Goal: Task Accomplishment & Management: Complete application form

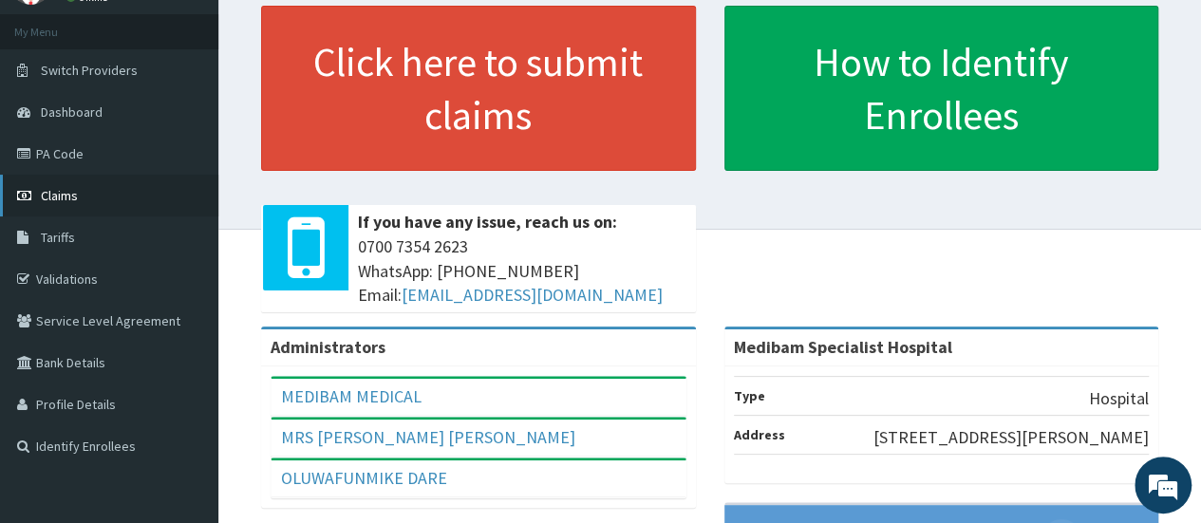
click at [63, 197] on span "Claims" at bounding box center [59, 195] width 37 height 17
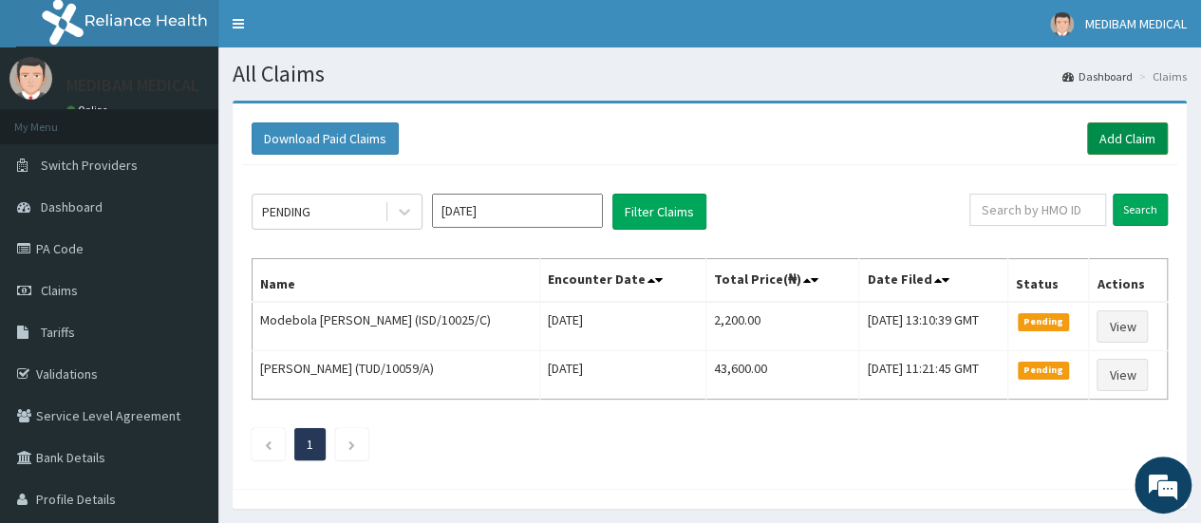
click at [1131, 144] on link "Add Claim" at bounding box center [1127, 138] width 81 height 32
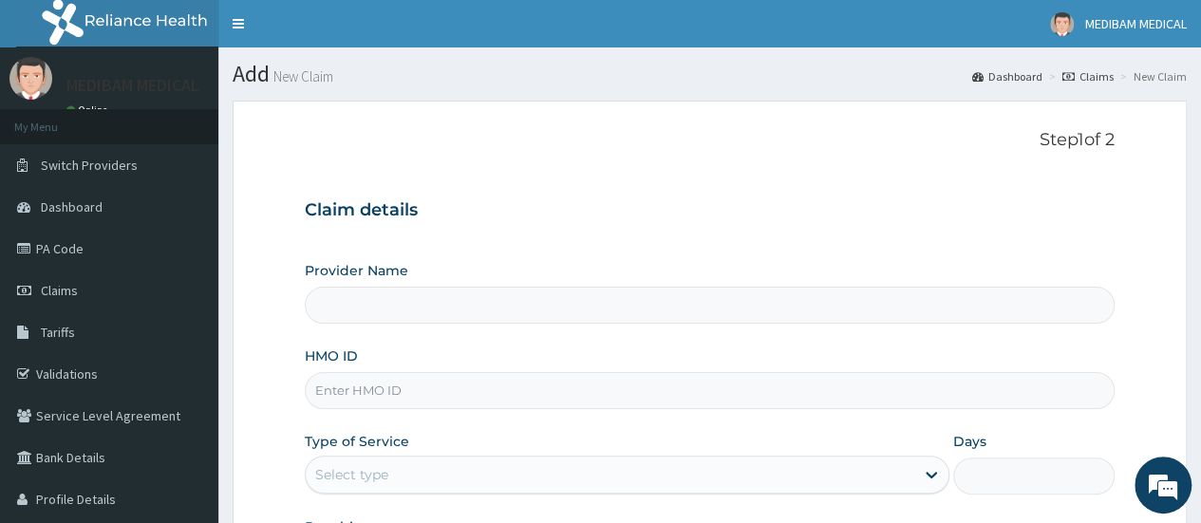
type input "Medibam Specialist Hospital"
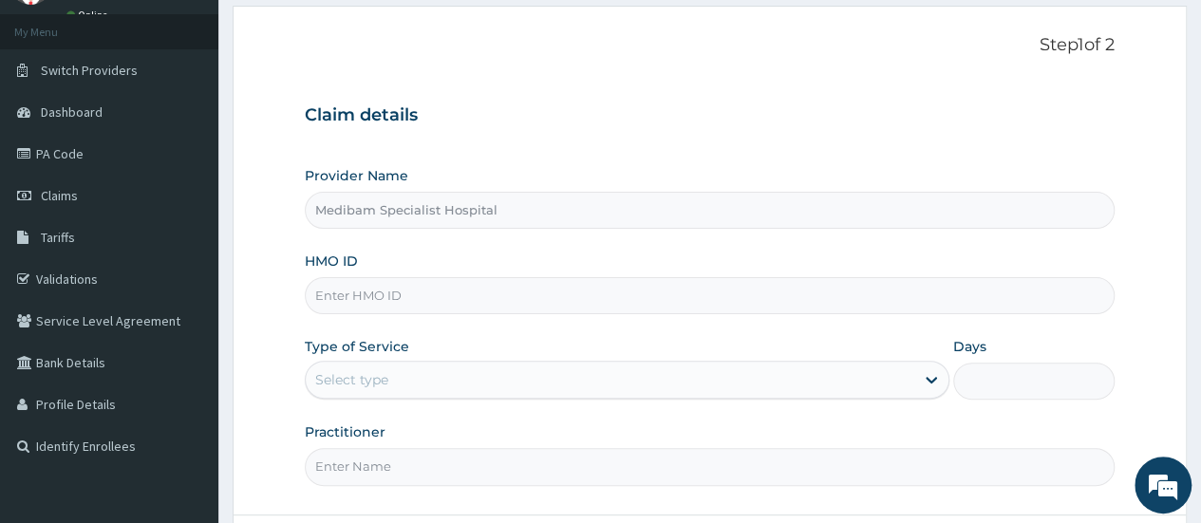
click at [382, 295] on input "HMO ID" at bounding box center [710, 295] width 810 height 37
type input "SLH/10233/B"
click at [370, 377] on div "Select type" at bounding box center [351, 379] width 73 height 19
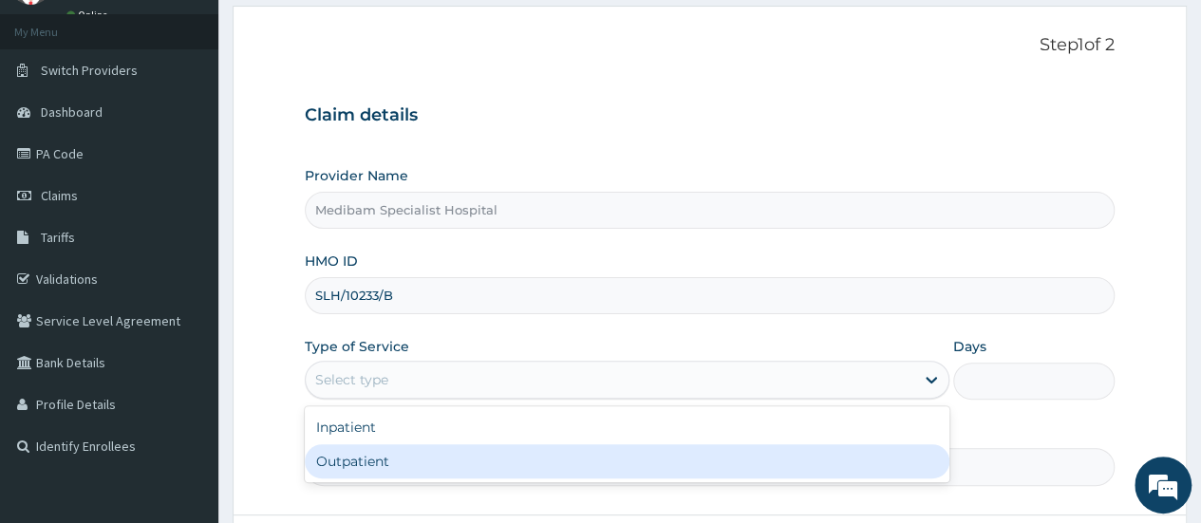
click at [372, 457] on div "Outpatient" at bounding box center [627, 461] width 645 height 34
type input "1"
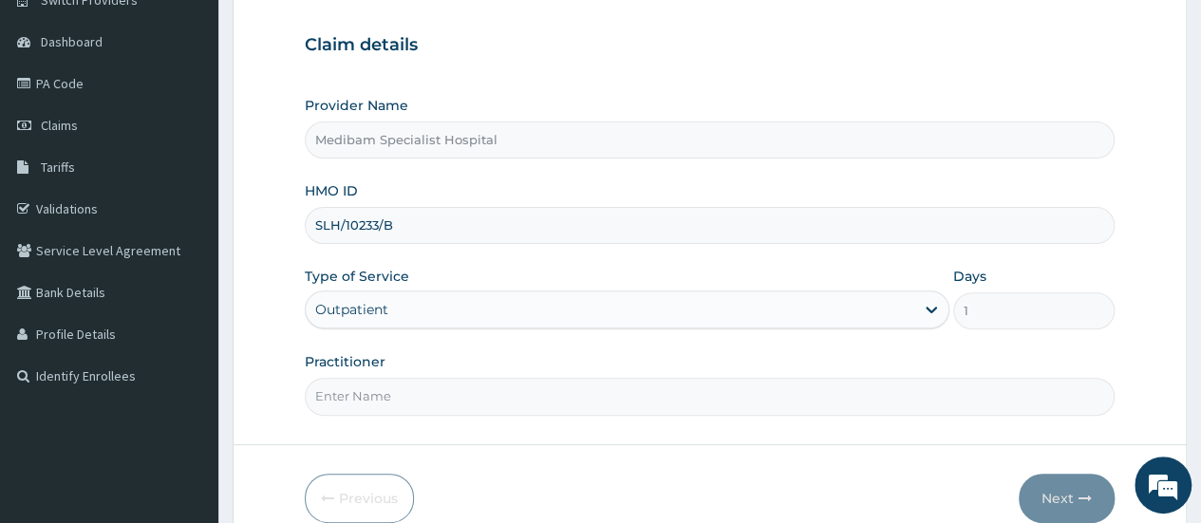
scroll to position [190, 0]
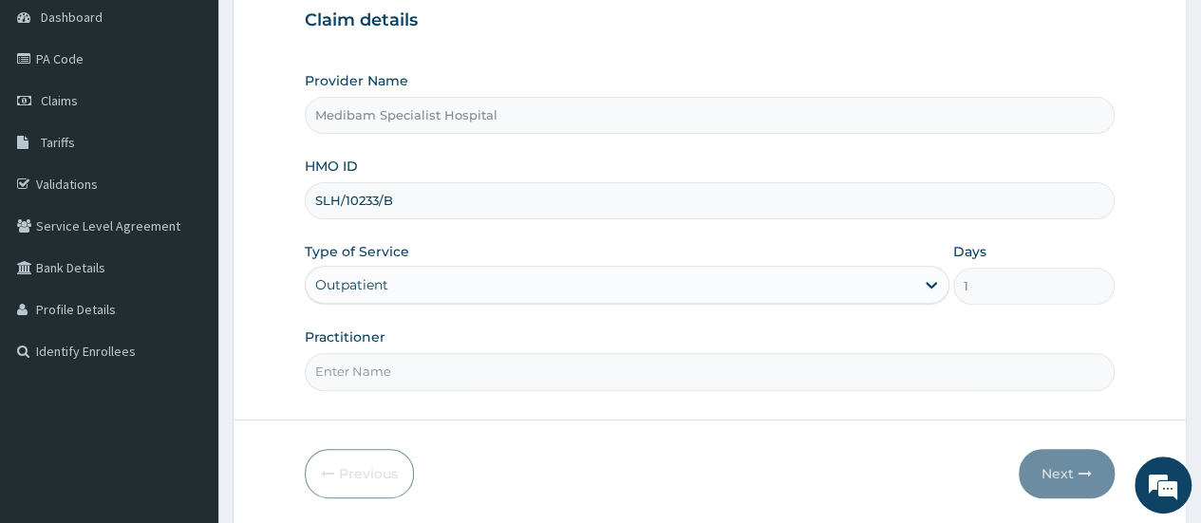
click at [398, 366] on input "Practitioner" at bounding box center [710, 371] width 810 height 37
type input "DR AGHWANA"
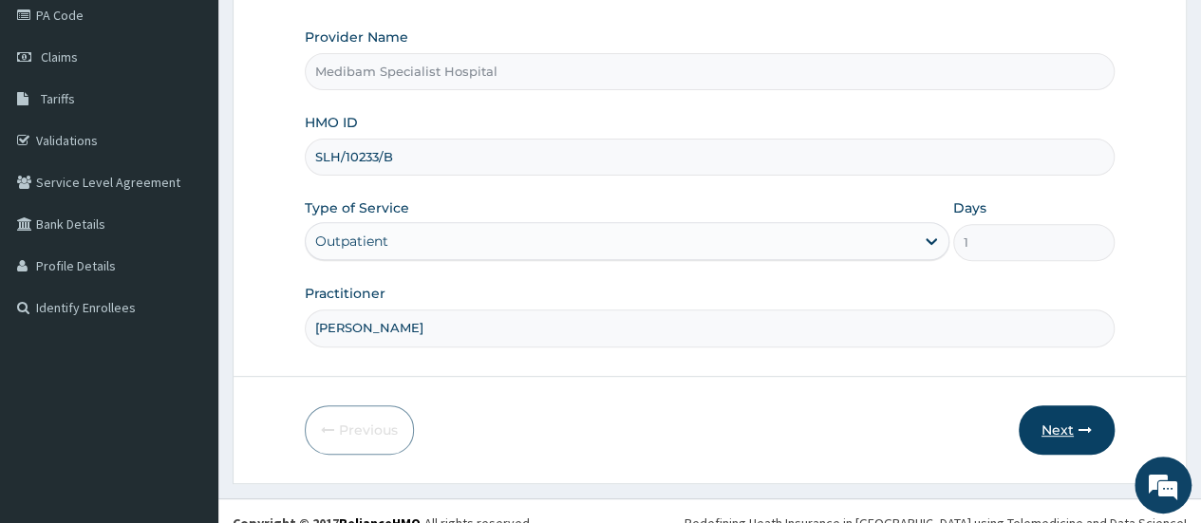
scroll to position [253, 0]
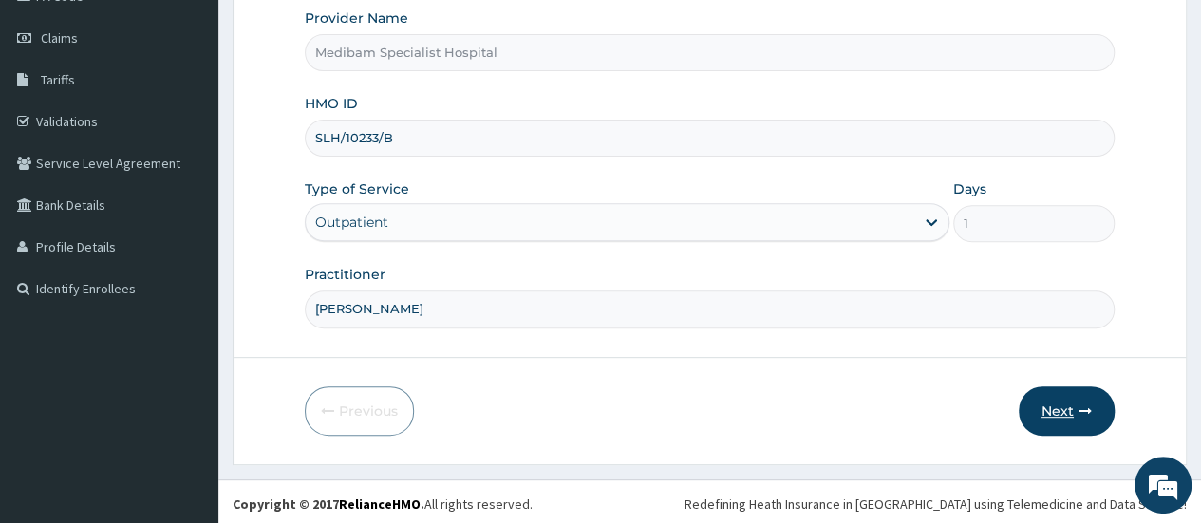
click at [1062, 411] on button "Next" at bounding box center [1067, 410] width 96 height 49
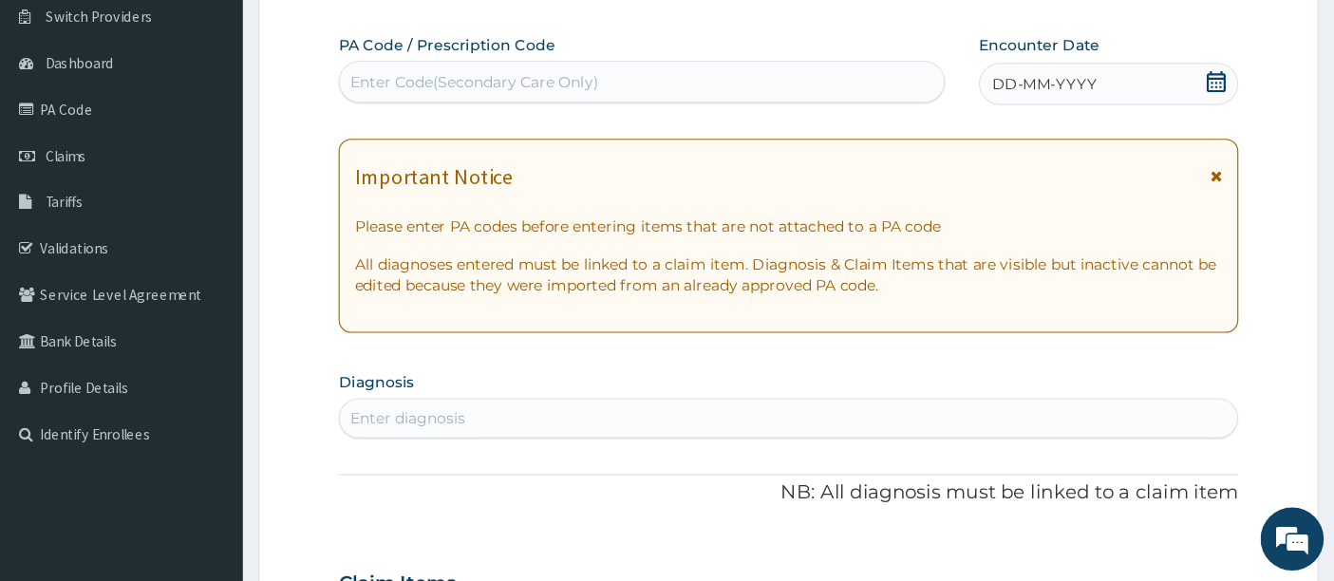
scroll to position [0, 0]
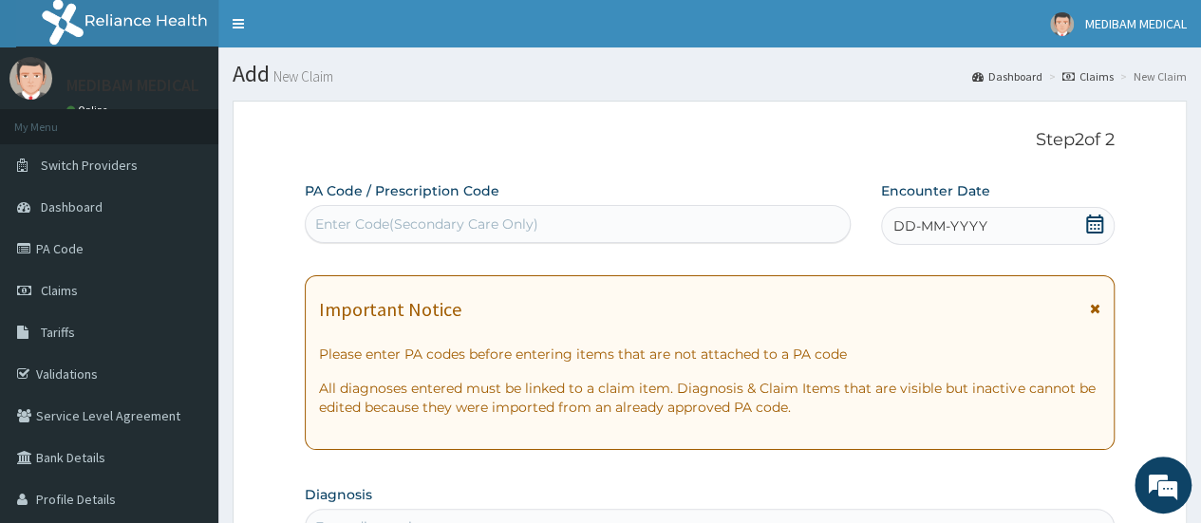
click at [1102, 225] on icon at bounding box center [1094, 224] width 17 height 19
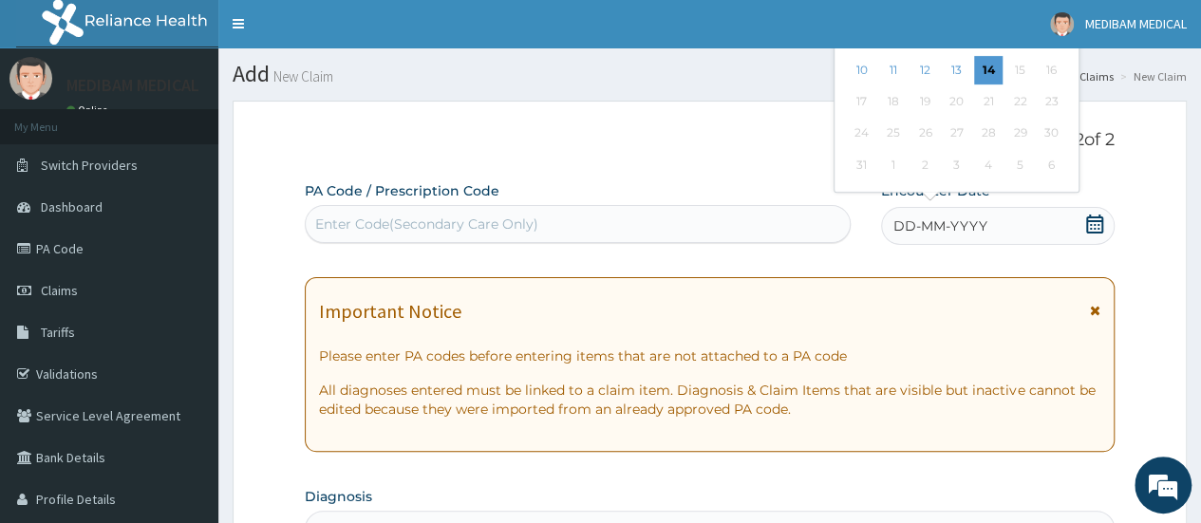
click at [969, 51] on div "3 4 5 6 7 8 9" at bounding box center [956, 38] width 221 height 31
click at [1147, 118] on div "Previous Month August 2025 Su Mo Tu We Th Fr Sa 27 28 29 30 31 1 2 3 4 5 6 7 8 …" at bounding box center [995, 57] width 323 height 280
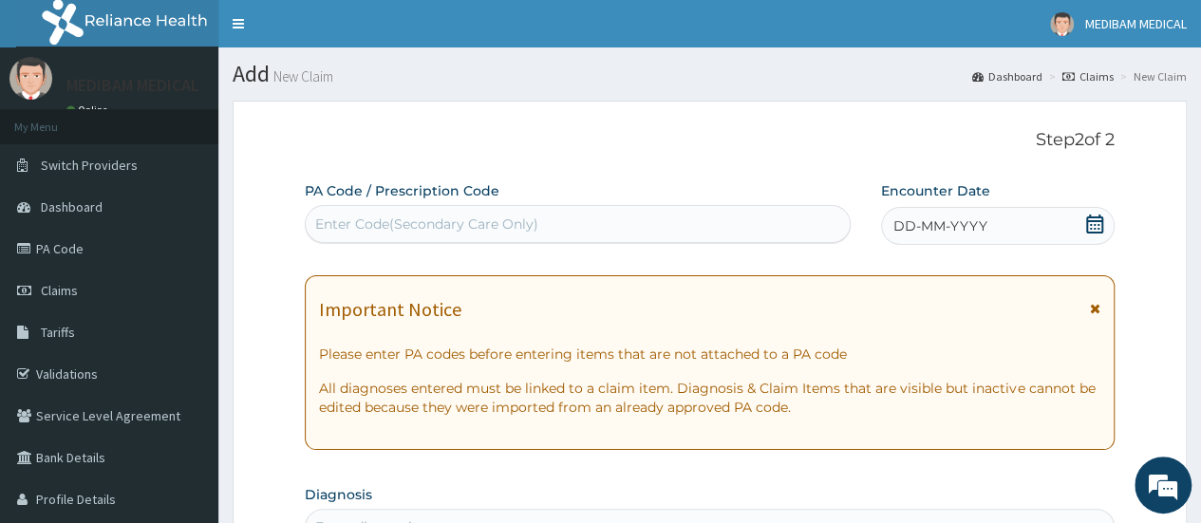
drag, startPoint x: 1092, startPoint y: 233, endPoint x: 1095, endPoint y: 248, distance: 15.5
click at [1095, 244] on div "DD-MM-YYYY" at bounding box center [998, 226] width 234 height 38
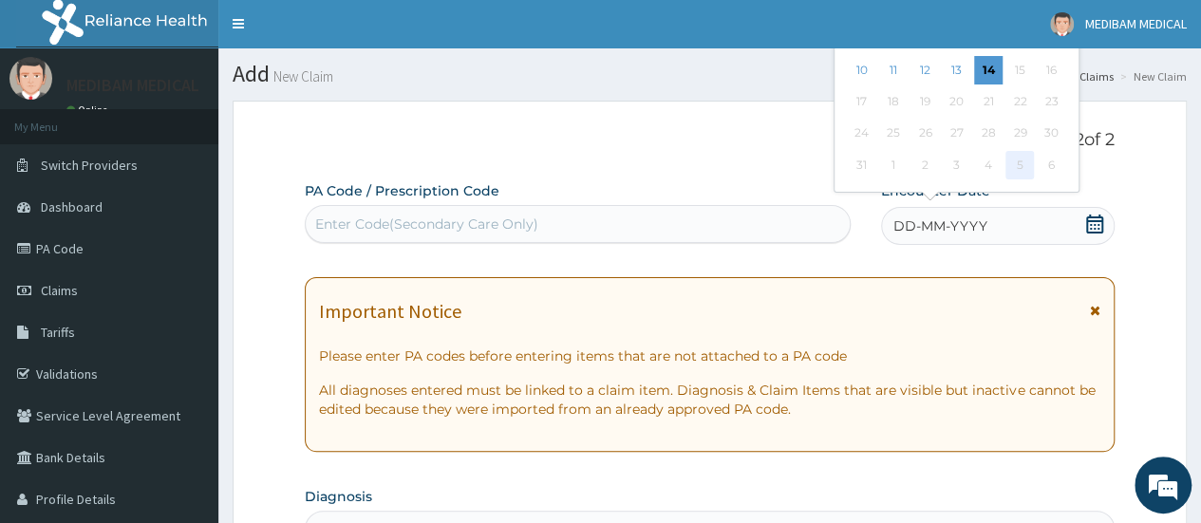
drag, startPoint x: 1008, startPoint y: 160, endPoint x: 1015, endPoint y: 173, distance: 14.9
click at [1015, 173] on div "5" at bounding box center [1020, 165] width 28 height 28
drag, startPoint x: 958, startPoint y: 187, endPoint x: 970, endPoint y: 215, distance: 30.2
click at [970, 215] on div "Encounter Date DD-MM-YYYY Previous Month August 2025 Su Mo Tu We Th Fr Sa 27 28…" at bounding box center [998, 214] width 234 height 66
click at [1126, 159] on div "Previous Month August 2025 Su Mo Tu We Th Fr Sa 27 28 29 30 31 1 2 3 4 5 6 7 8 …" at bounding box center [995, 57] width 323 height 280
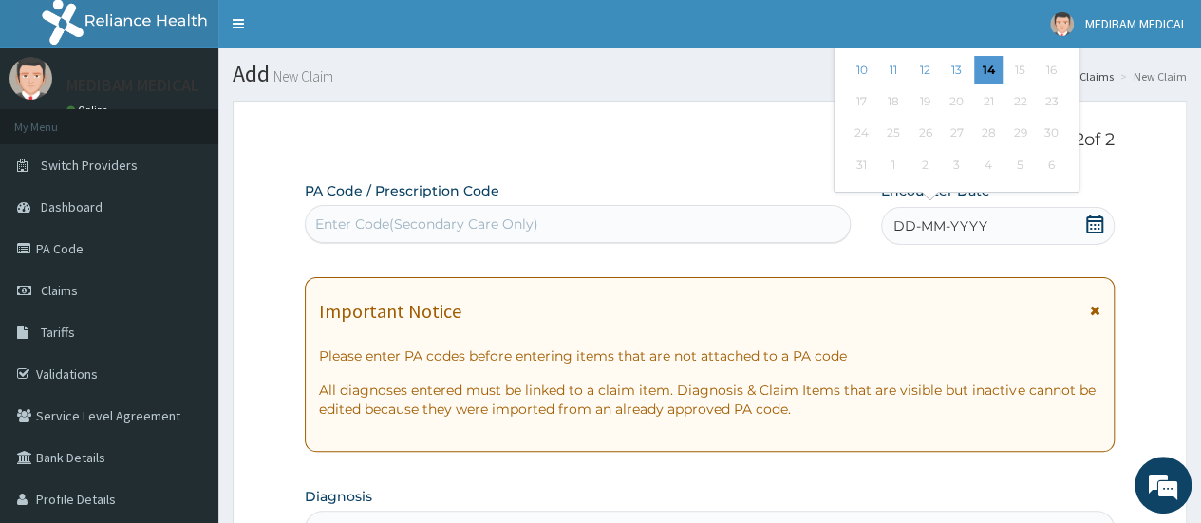
click at [1101, 226] on icon at bounding box center [1094, 224] width 19 height 19
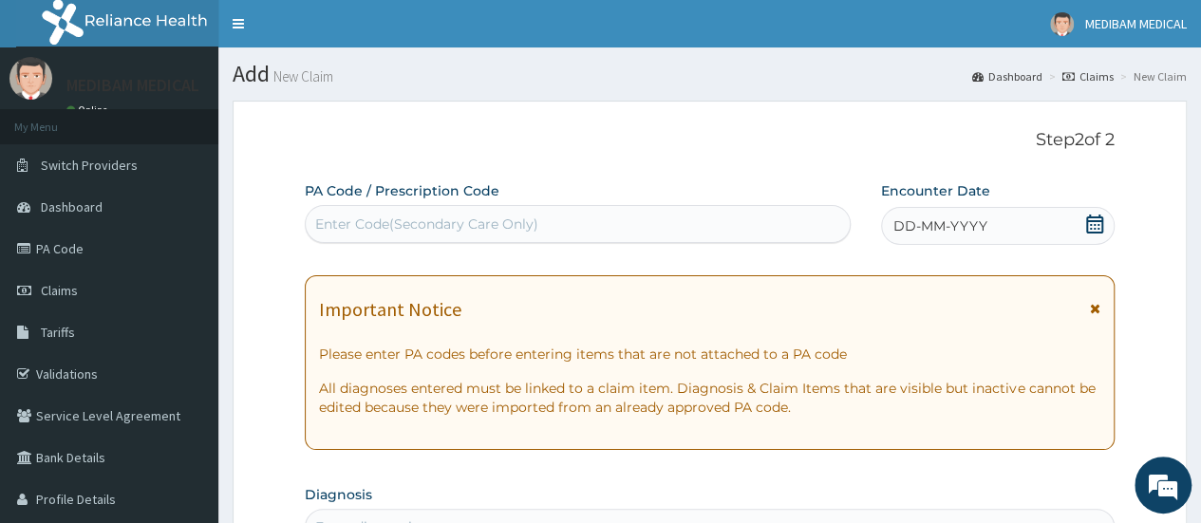
click at [1095, 231] on icon at bounding box center [1094, 224] width 17 height 19
click at [863, 46] on nav "Toggle navigation MEDIBAM MEDICAL MEDIBAM MEDICAL - medibammedical@gmail.com Me…" at bounding box center [709, 23] width 983 height 47
click at [1094, 227] on icon at bounding box center [1094, 224] width 19 height 19
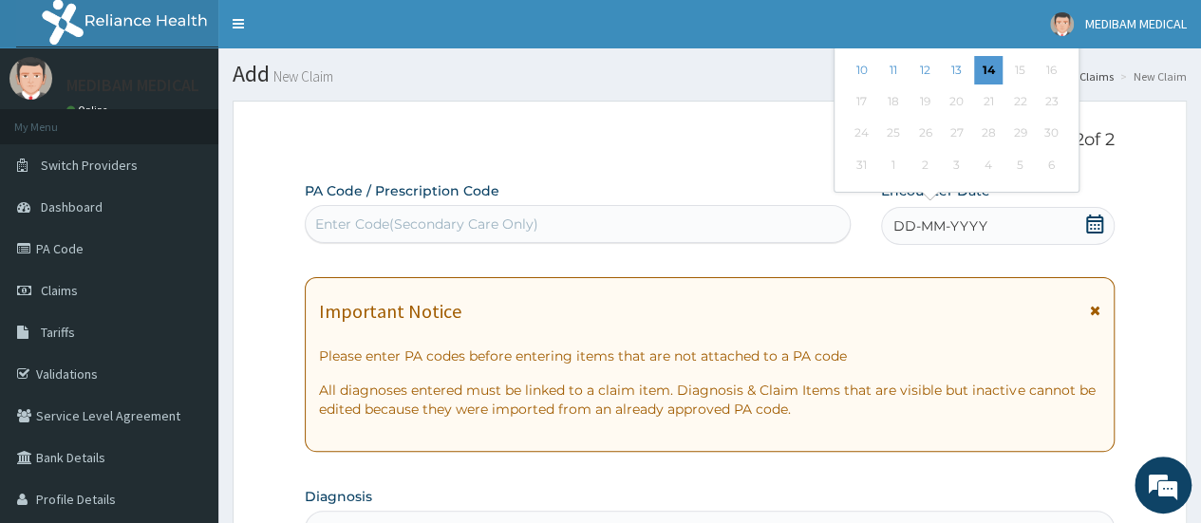
click at [1036, 54] on div "10 11 12 13 14 15 16" at bounding box center [956, 69] width 221 height 31
click at [1029, 48] on div "8" at bounding box center [1020, 39] width 28 height 28
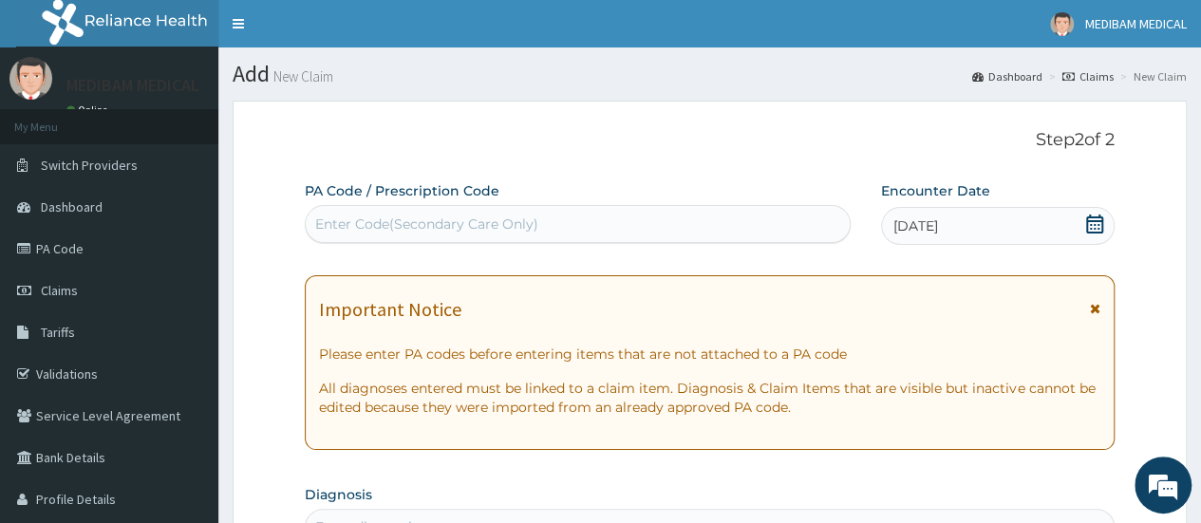
click at [1092, 232] on icon at bounding box center [1094, 224] width 17 height 19
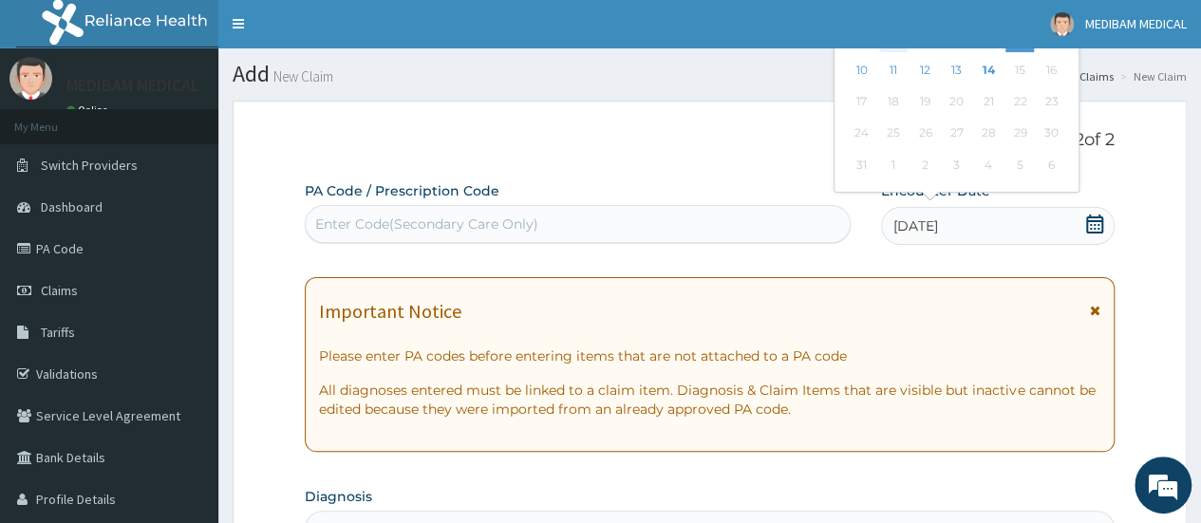
click at [879, 48] on div "4" at bounding box center [893, 39] width 28 height 28
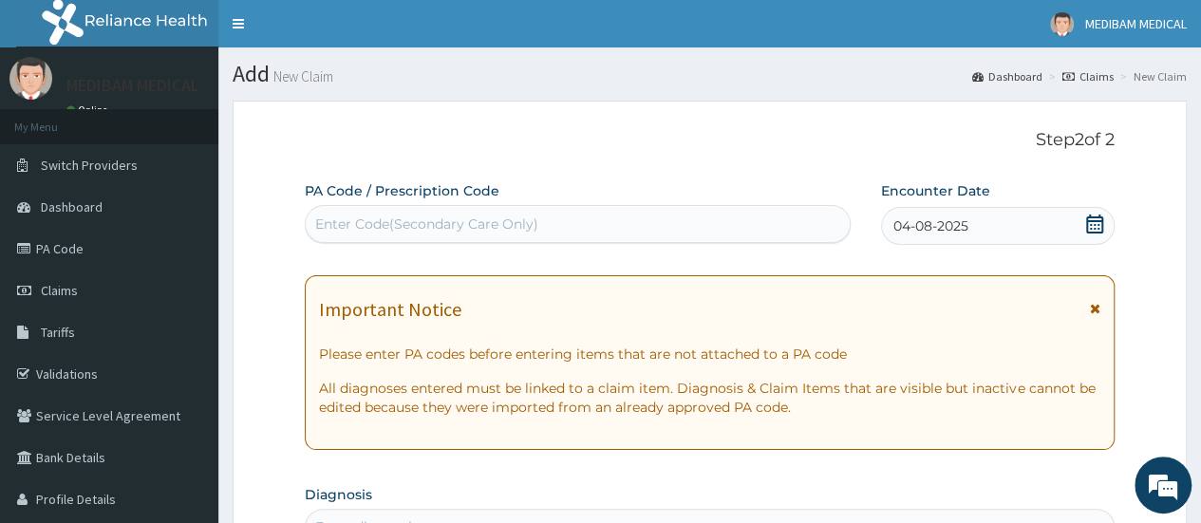
click at [1100, 226] on icon at bounding box center [1094, 224] width 19 height 19
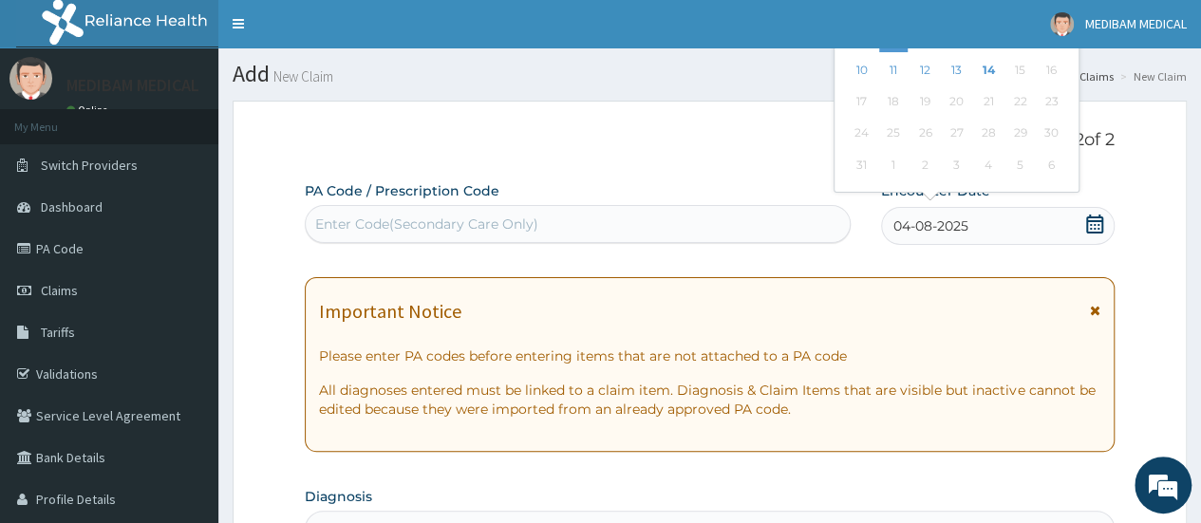
click at [1101, 226] on icon at bounding box center [1094, 224] width 19 height 19
click at [1037, 48] on div "9" at bounding box center [1051, 39] width 28 height 28
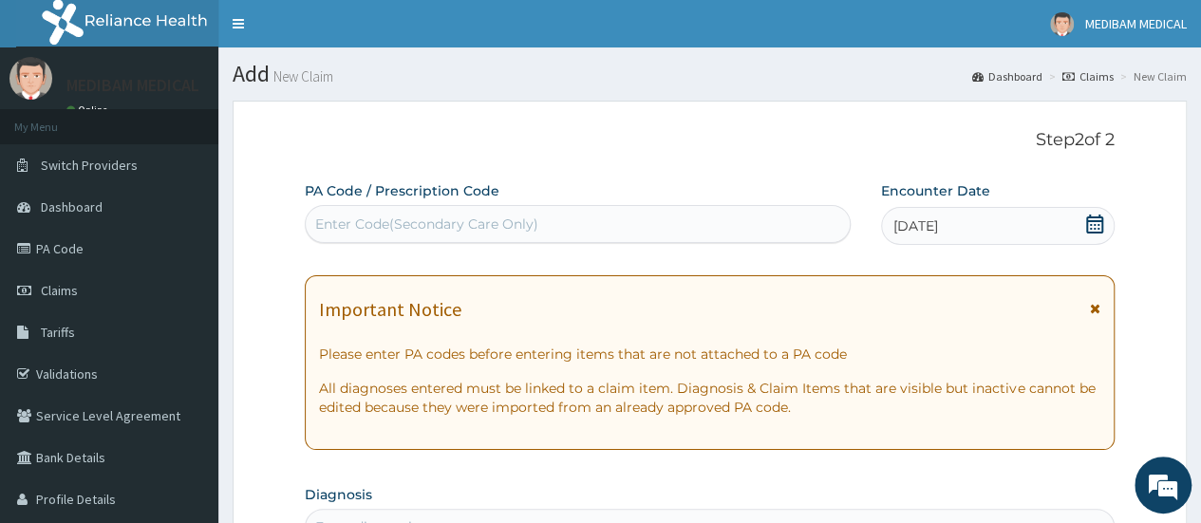
click at [1099, 225] on icon at bounding box center [1094, 224] width 19 height 19
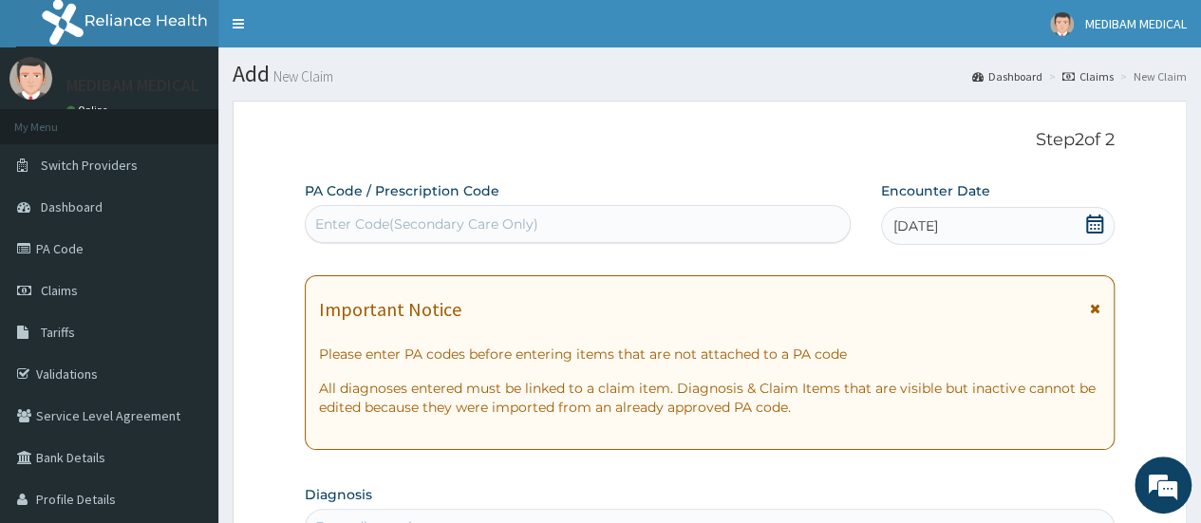
click at [1094, 230] on icon at bounding box center [1094, 224] width 19 height 19
click at [1062, 47] on link "MEDIBAM MEDICAL" at bounding box center [1118, 23] width 165 height 47
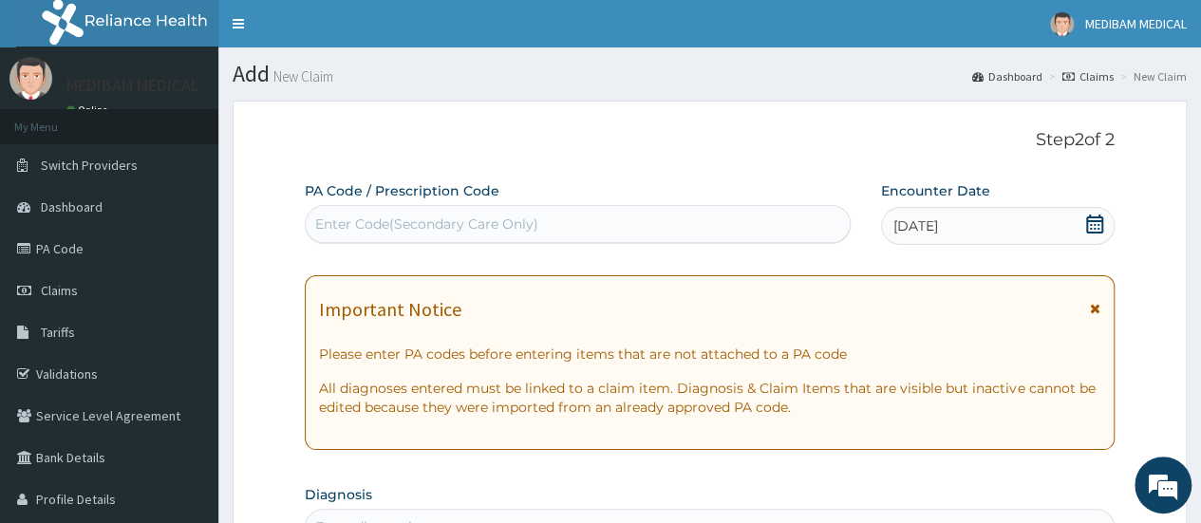
click at [1096, 223] on icon at bounding box center [1094, 224] width 19 height 19
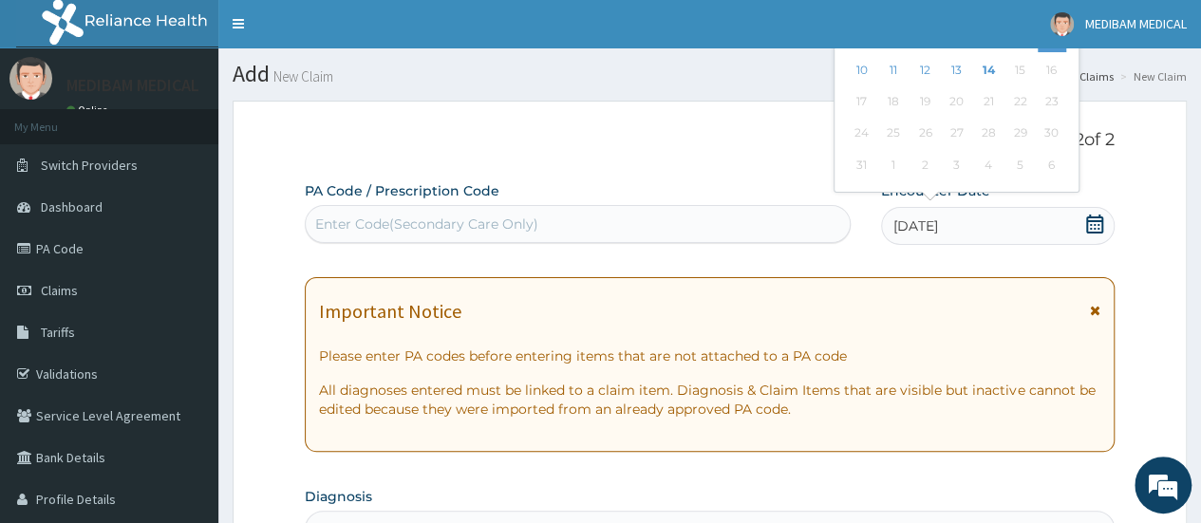
drag, startPoint x: 951, startPoint y: 48, endPoint x: 964, endPoint y: -20, distance: 69.5
click at [974, 57] on div "14" at bounding box center [988, 70] width 28 height 28
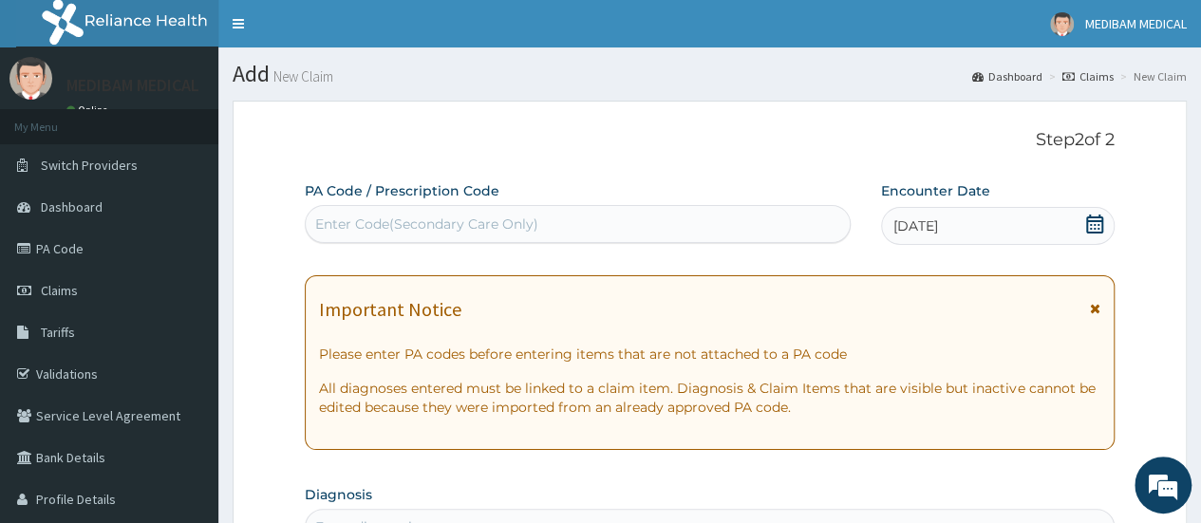
click at [1092, 223] on icon at bounding box center [1094, 224] width 17 height 19
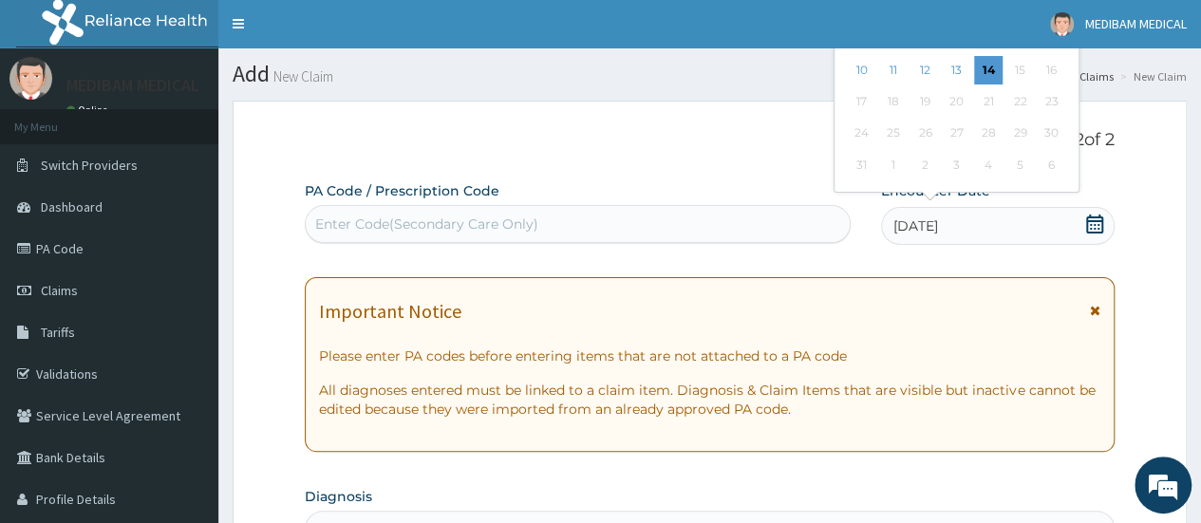
click at [1049, 52] on div "3 4 5 6 7 8 9" at bounding box center [956, 38] width 221 height 31
click at [1040, 48] on div "9" at bounding box center [1051, 39] width 28 height 28
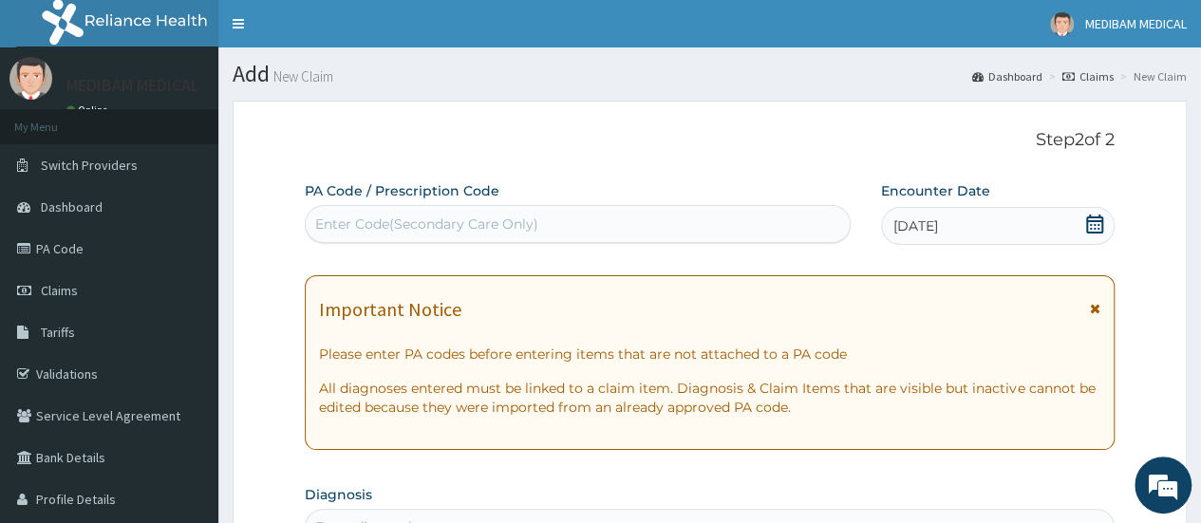
click at [1090, 227] on icon at bounding box center [1094, 224] width 17 height 19
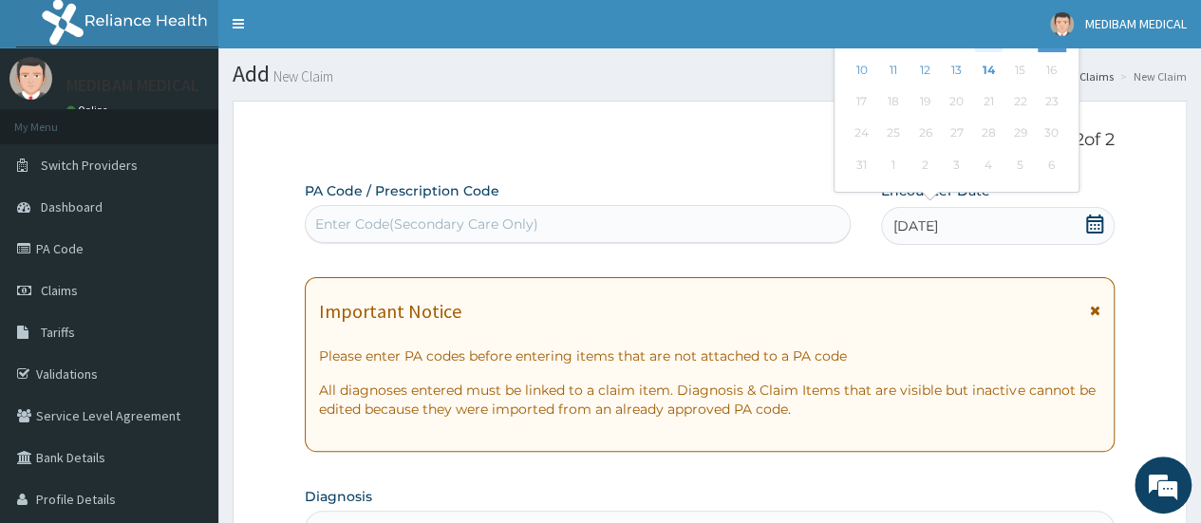
click at [984, 48] on div "7" at bounding box center [988, 39] width 28 height 28
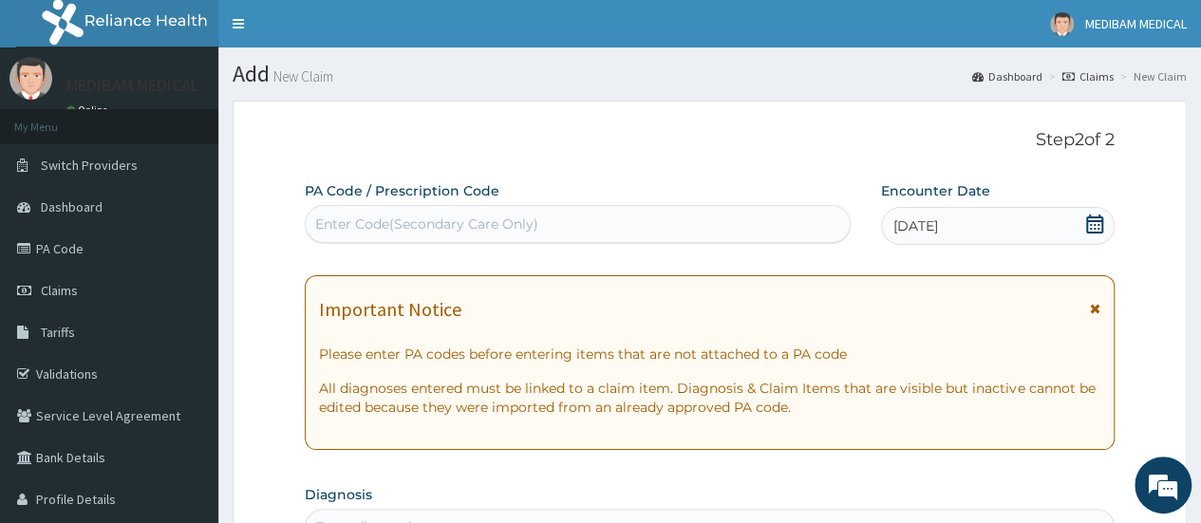
click at [984, 48] on section "Add New Claim Dashboard Claims New Claim" at bounding box center [709, 66] width 983 height 39
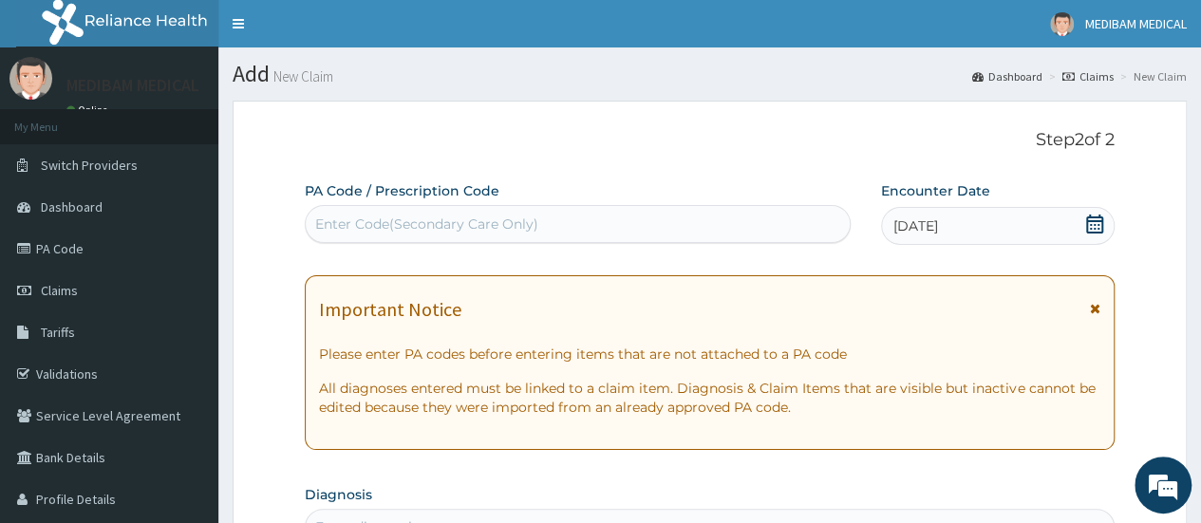
click at [1092, 220] on icon at bounding box center [1094, 224] width 17 height 19
drag, startPoint x: 1118, startPoint y: 259, endPoint x: 1128, endPoint y: 280, distance: 23.4
drag, startPoint x: 1101, startPoint y: 225, endPoint x: 1139, endPoint y: 288, distance: 73.8
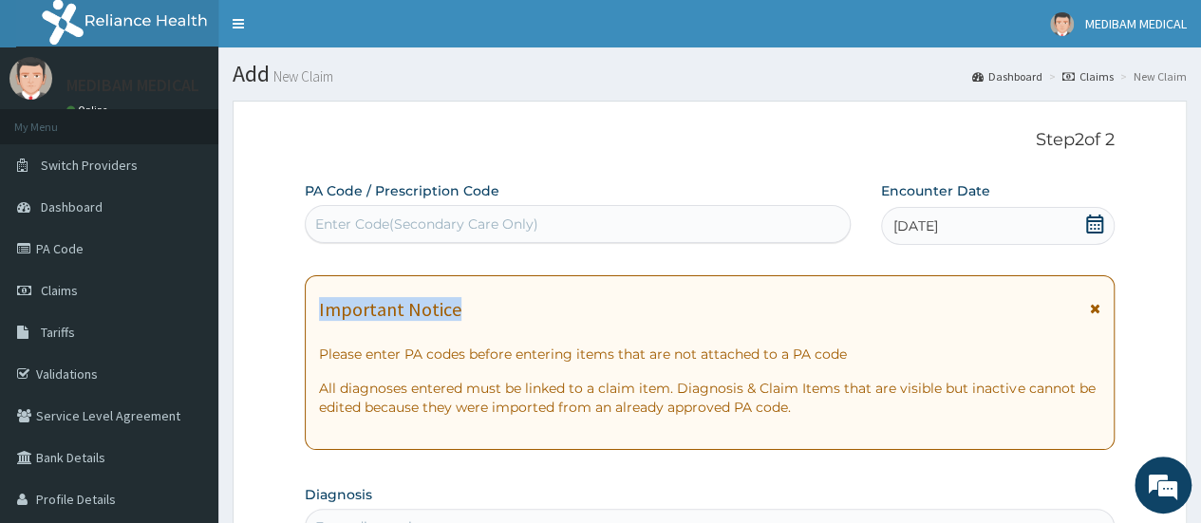
click at [1100, 225] on icon at bounding box center [1094, 224] width 17 height 19
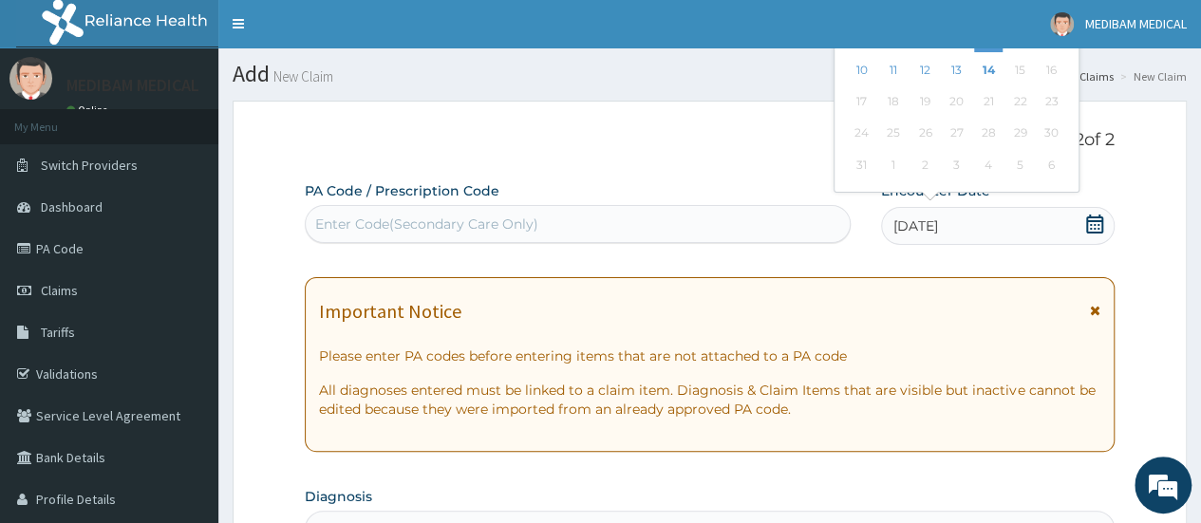
click at [1100, 225] on icon at bounding box center [1094, 224] width 17 height 19
click at [1052, 48] on div "9" at bounding box center [1051, 39] width 28 height 28
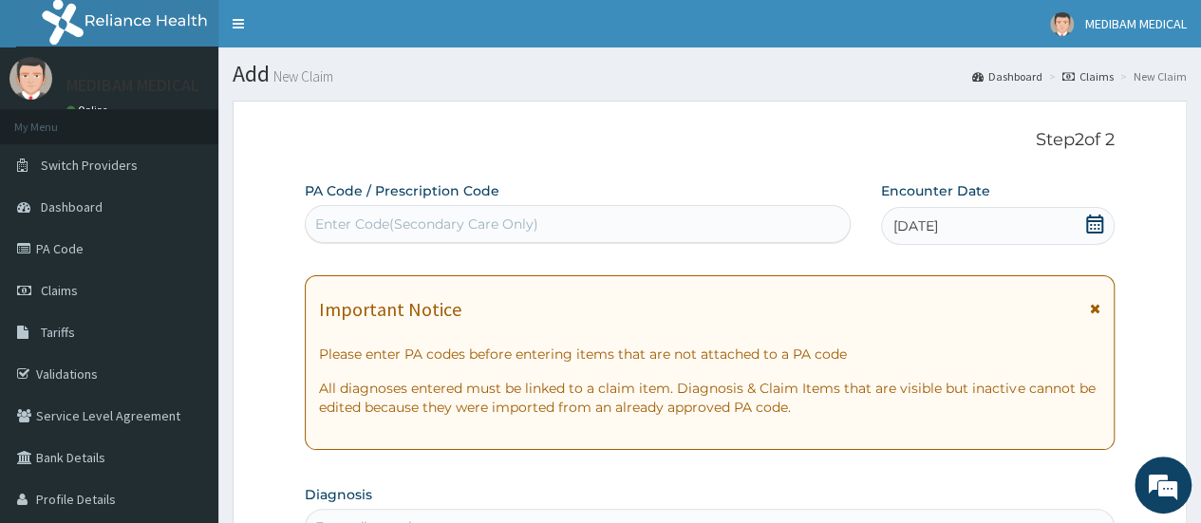
click at [1052, 48] on section "Add New Claim Dashboard Claims New Claim" at bounding box center [709, 66] width 983 height 39
click at [1098, 225] on icon at bounding box center [1094, 224] width 17 height 19
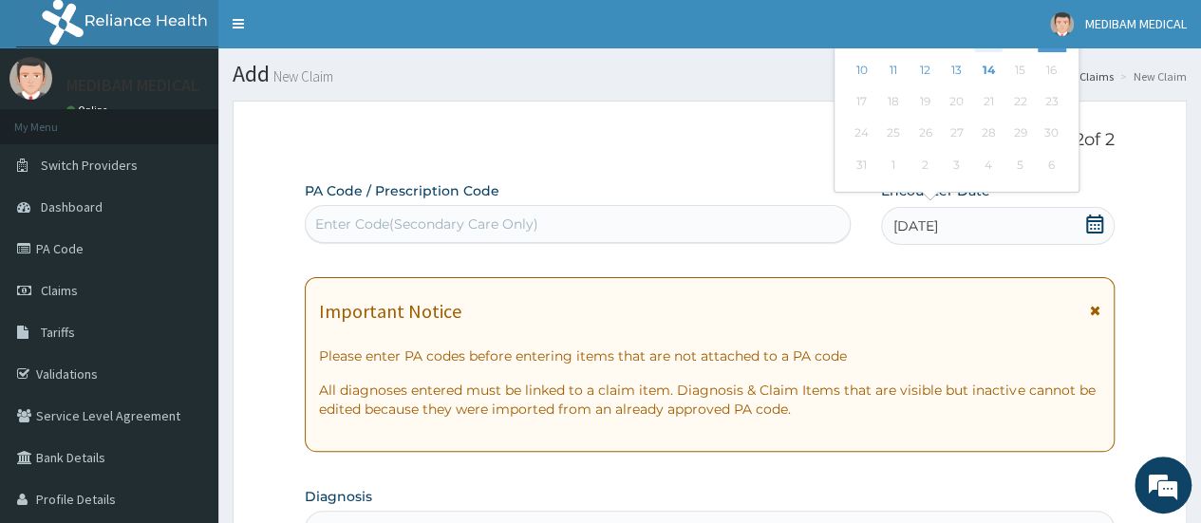
click at [997, 49] on div "7" at bounding box center [988, 39] width 28 height 28
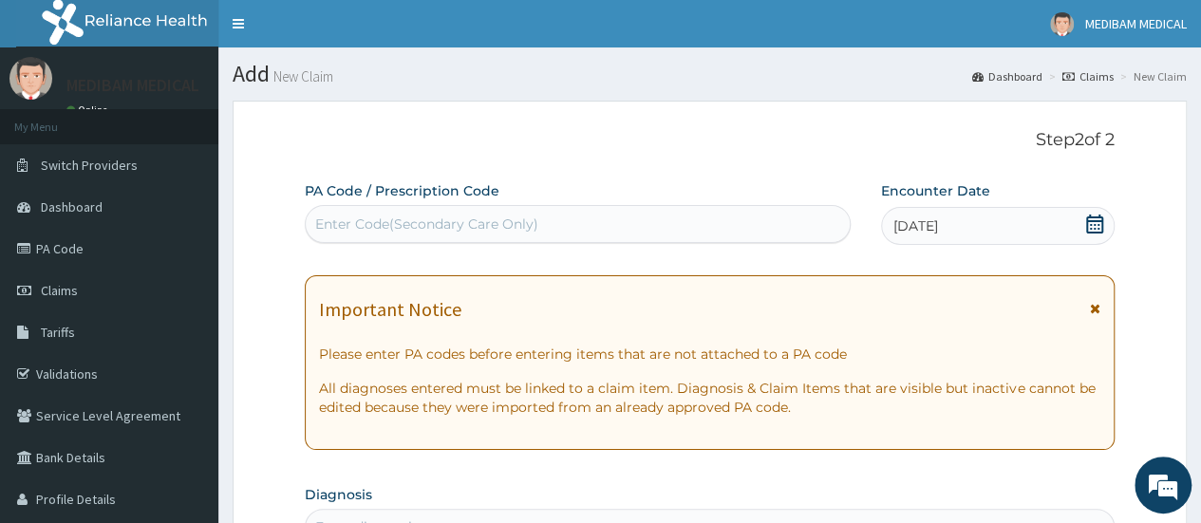
click at [997, 49] on section "Add New Claim Dashboard Claims New Claim" at bounding box center [709, 66] width 983 height 39
click at [1103, 231] on icon at bounding box center [1094, 224] width 17 height 19
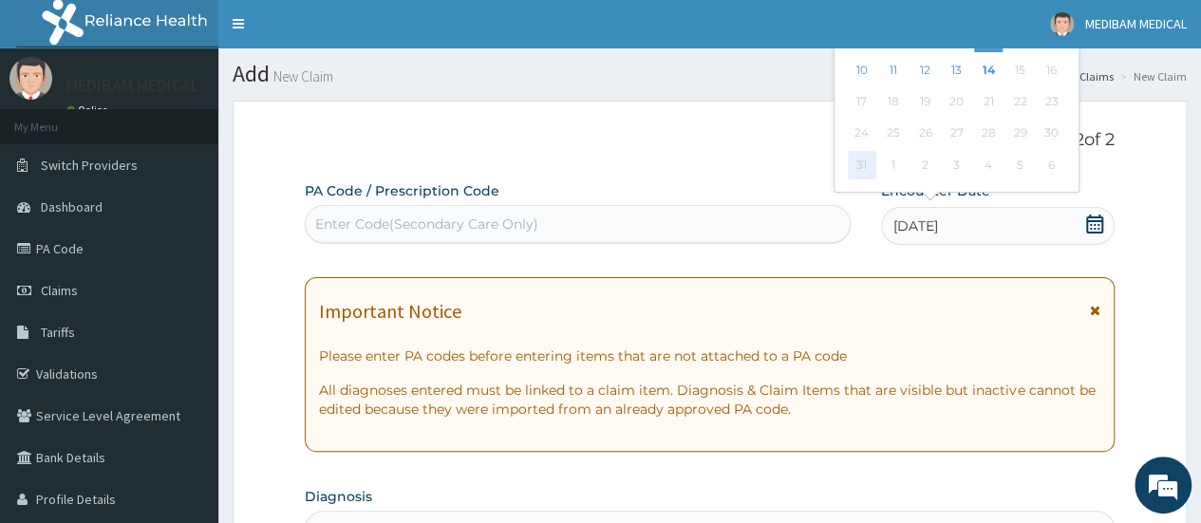
click at [866, 170] on div "31" at bounding box center [861, 165] width 28 height 28
click at [876, 172] on div "31 1 2 3 4 5 6" at bounding box center [956, 164] width 221 height 31
click at [866, 171] on div "31" at bounding box center [861, 165] width 28 height 28
drag, startPoint x: 1200, startPoint y: 237, endPoint x: 1179, endPoint y: 241, distance: 21.2
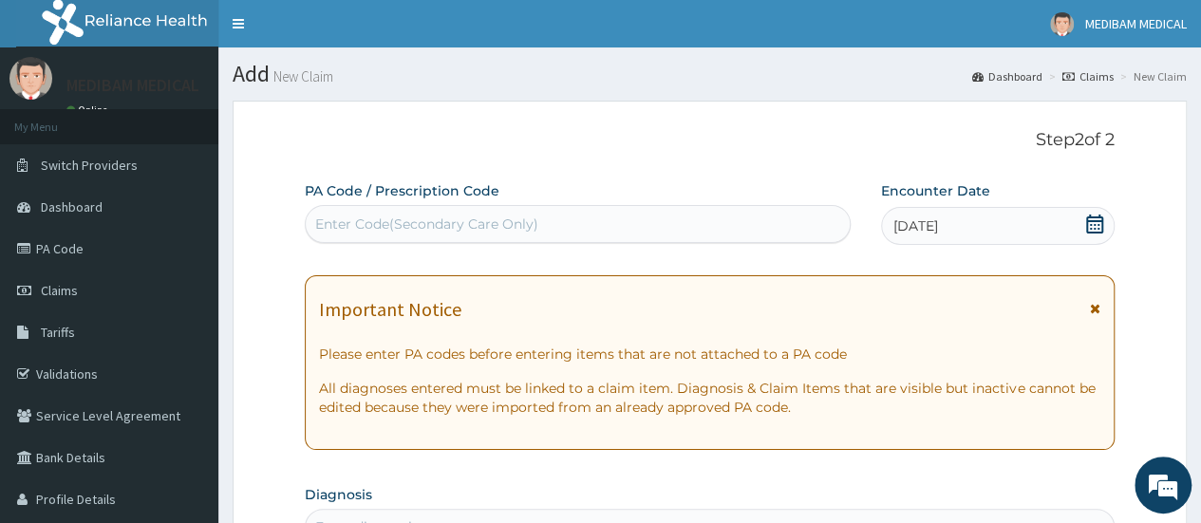
click at [1086, 226] on icon at bounding box center [1094, 224] width 17 height 19
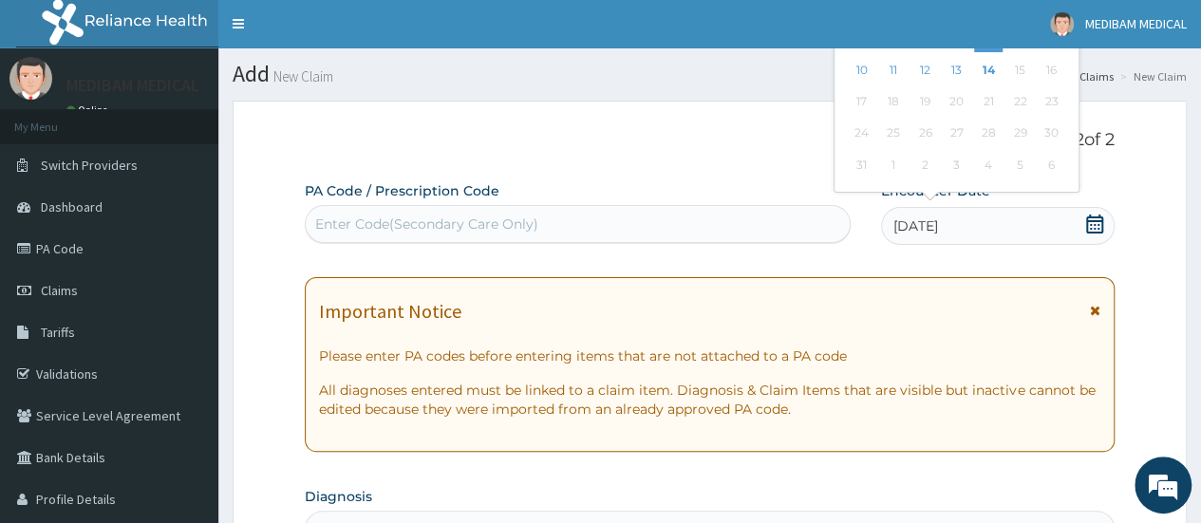
click at [1086, 226] on icon at bounding box center [1094, 224] width 17 height 19
click at [1090, 220] on icon at bounding box center [1094, 224] width 17 height 19
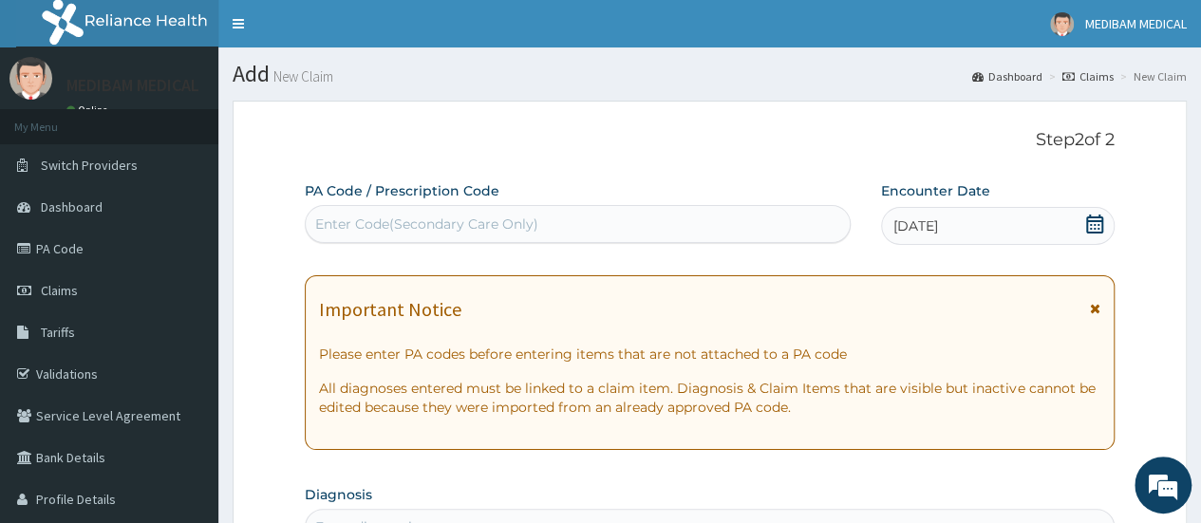
click at [876, 83] on h1 "Add New Claim" at bounding box center [710, 74] width 954 height 25
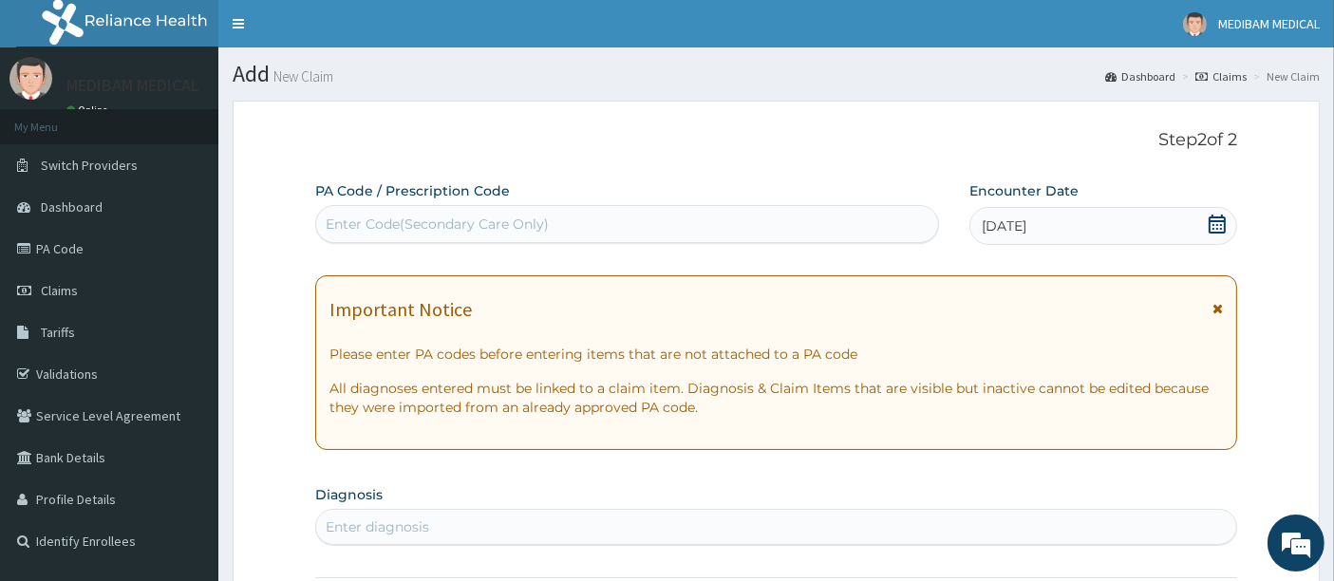
drag, startPoint x: 1215, startPoint y: 0, endPoint x: 877, endPoint y: 163, distance: 374.6
click at [1200, 222] on icon at bounding box center [1217, 224] width 19 height 19
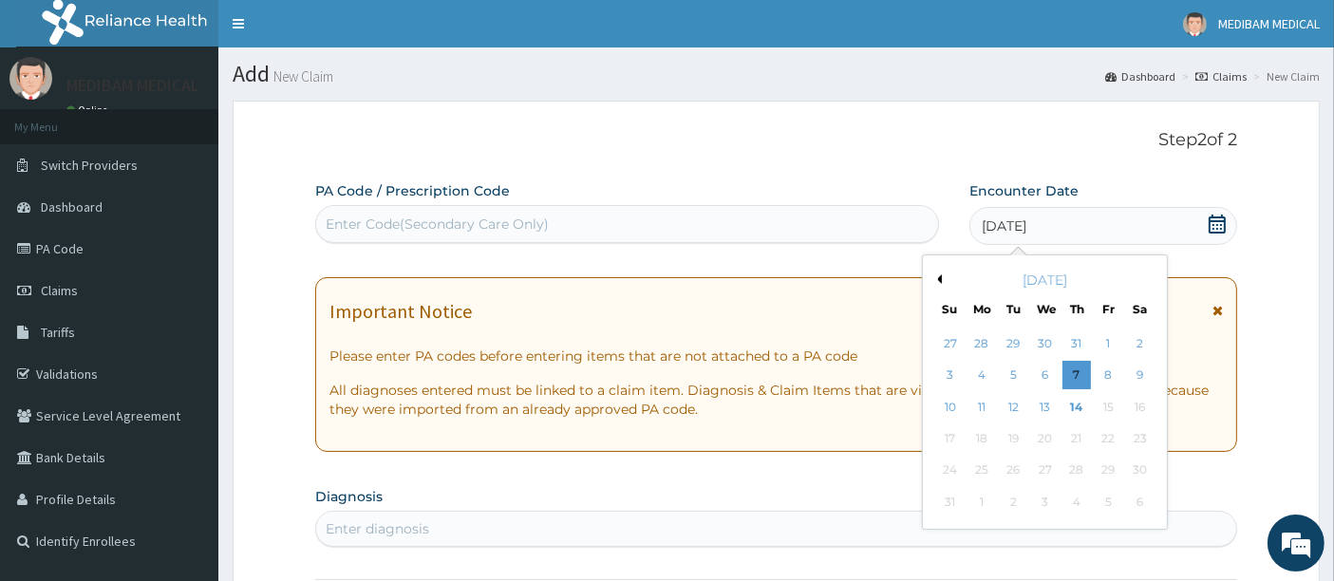
click at [936, 283] on div "August 2025" at bounding box center [1045, 280] width 229 height 19
click at [944, 281] on div "August 2025" at bounding box center [1045, 280] width 229 height 19
click at [941, 277] on button "Previous Month" at bounding box center [936, 278] width 9 height 9
click at [1110, 405] on div "18" at bounding box center [1109, 407] width 28 height 28
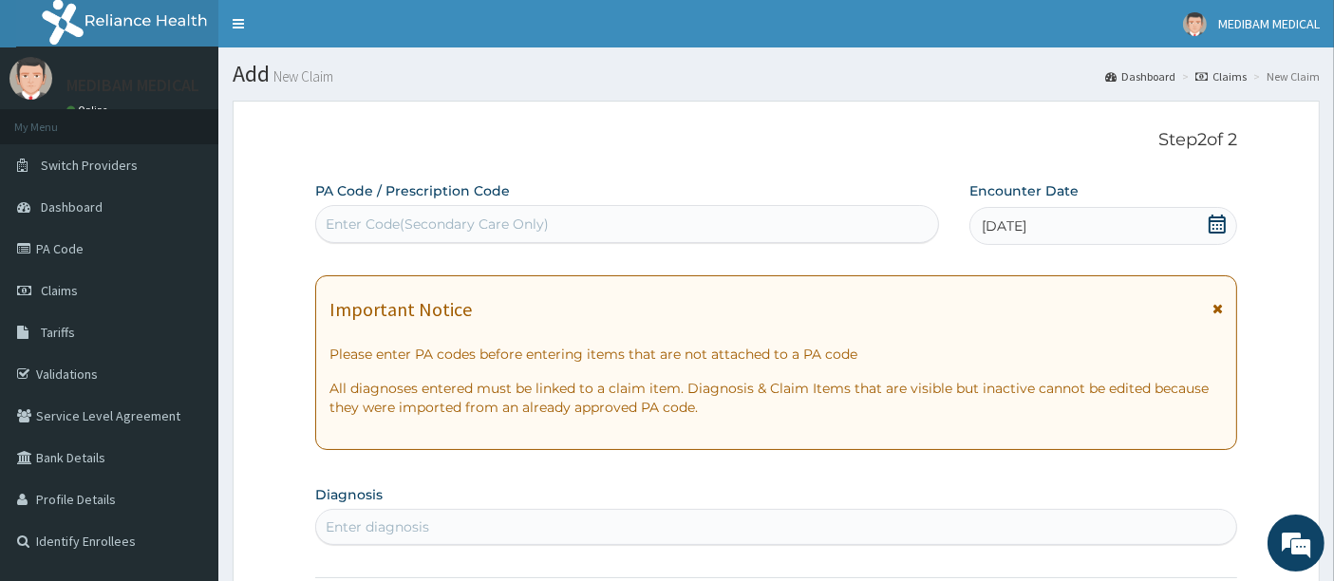
click at [368, 522] on div "Enter diagnosis" at bounding box center [378, 527] width 104 height 19
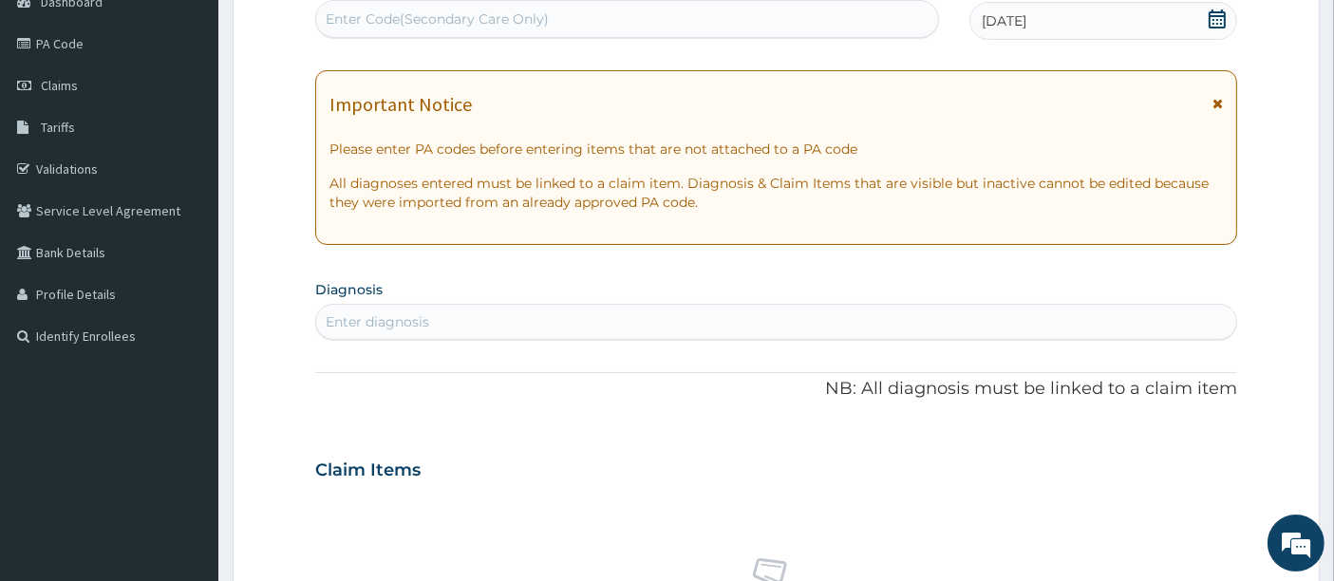
scroll to position [211, 0]
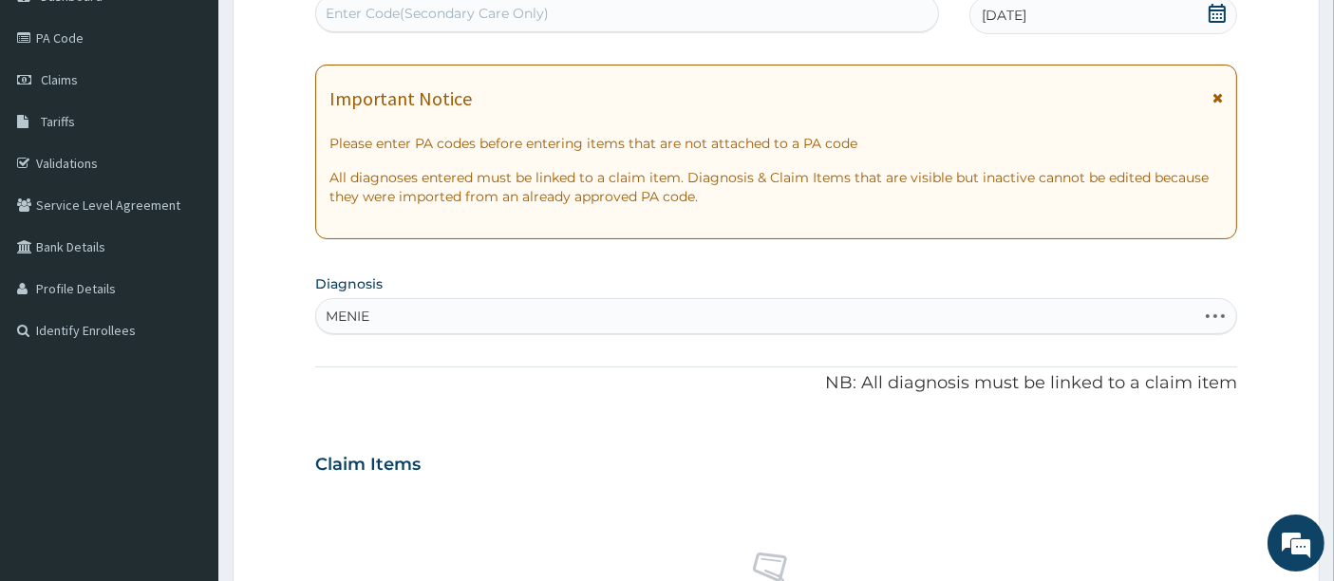
type input "MENIER"
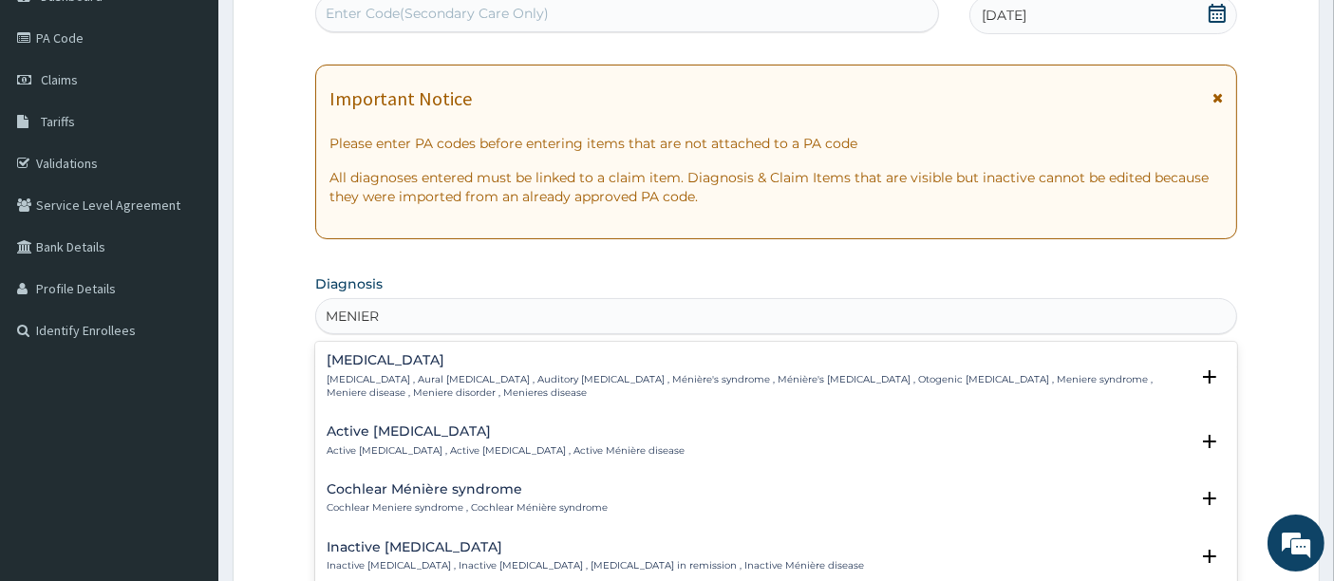
click at [387, 367] on h4 "Ménière's disease" at bounding box center [758, 360] width 863 height 14
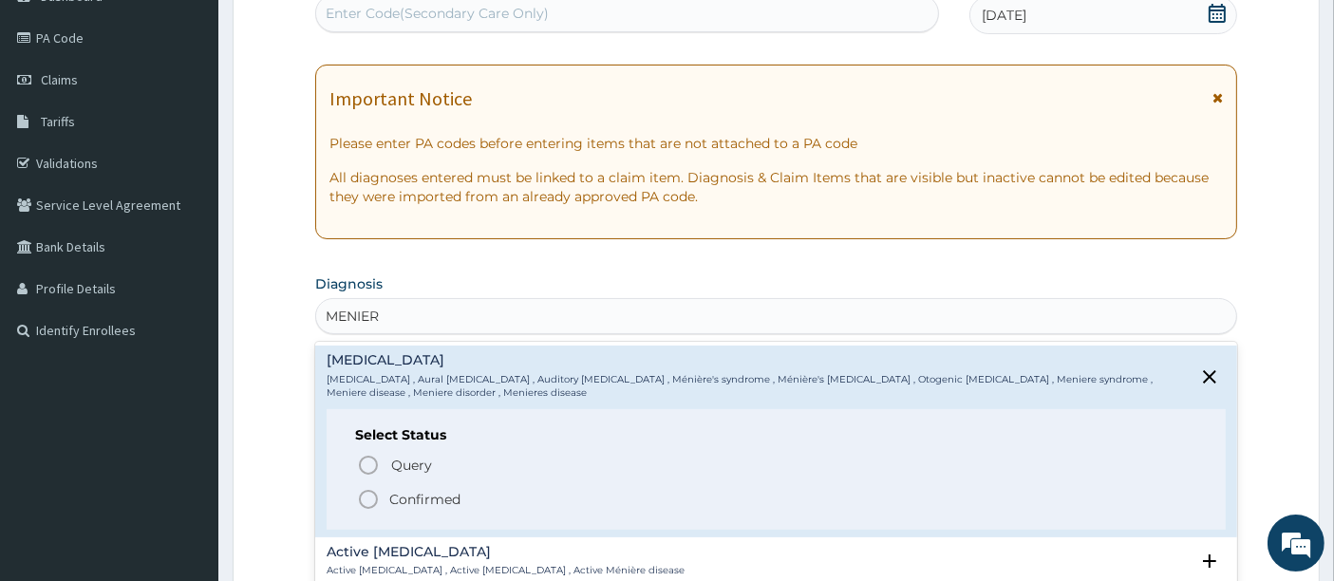
click at [368, 495] on icon "status option filled" at bounding box center [368, 499] width 23 height 23
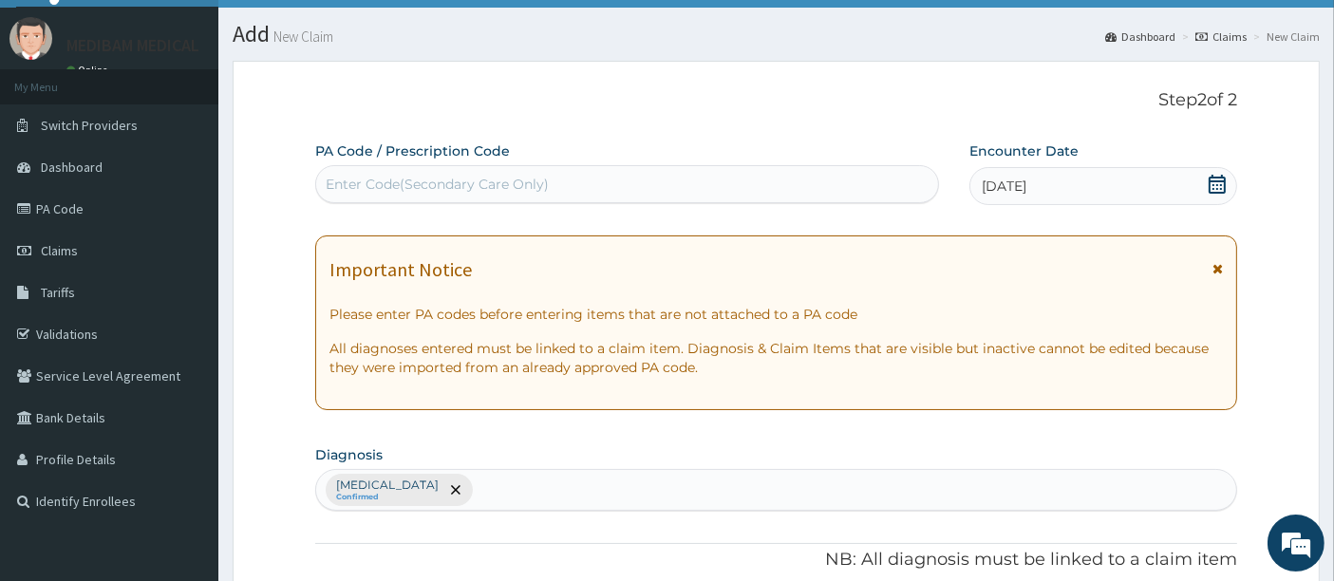
scroll to position [0, 0]
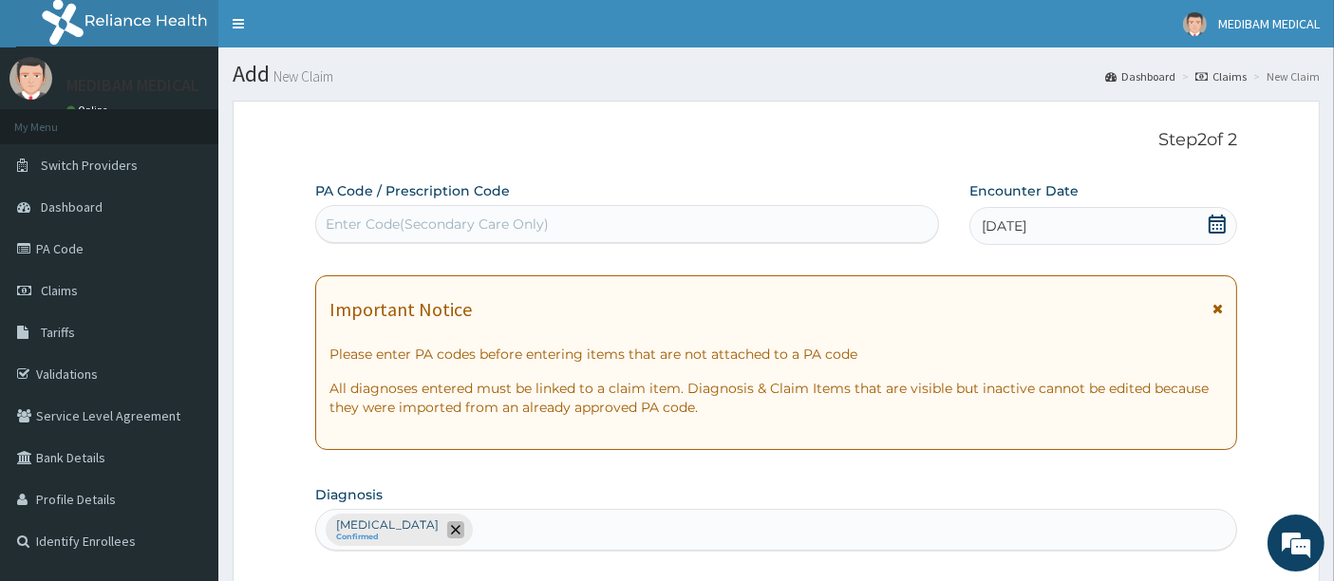
click at [454, 522] on icon "remove selection option" at bounding box center [455, 529] width 9 height 9
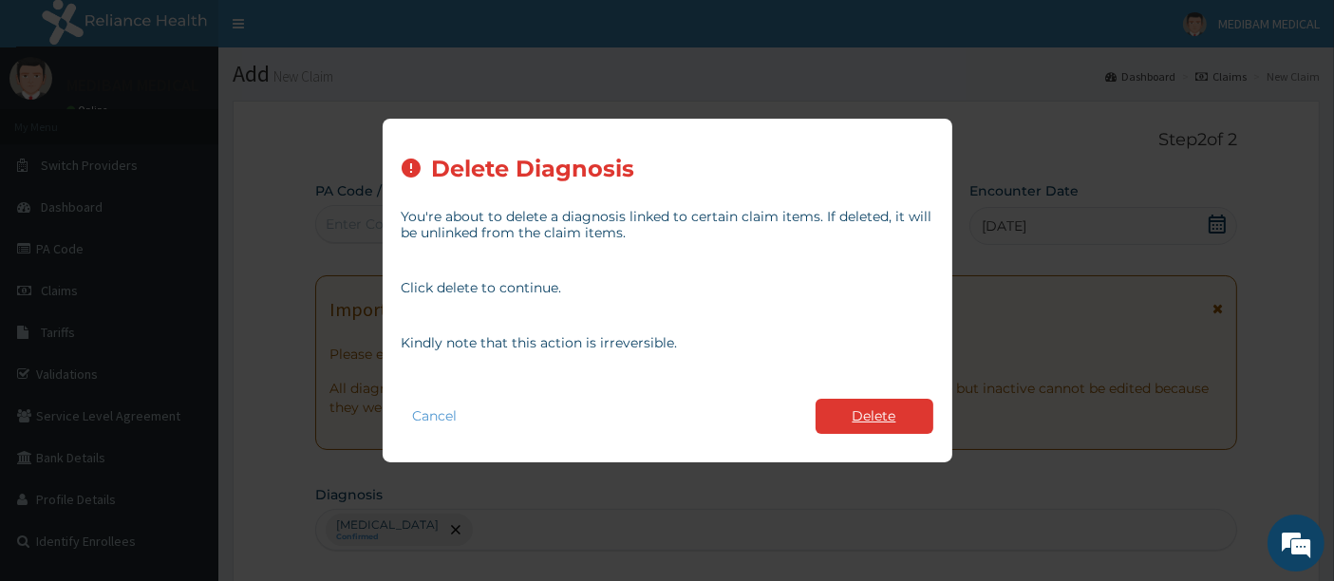
click at [874, 410] on button "Delete" at bounding box center [875, 416] width 118 height 35
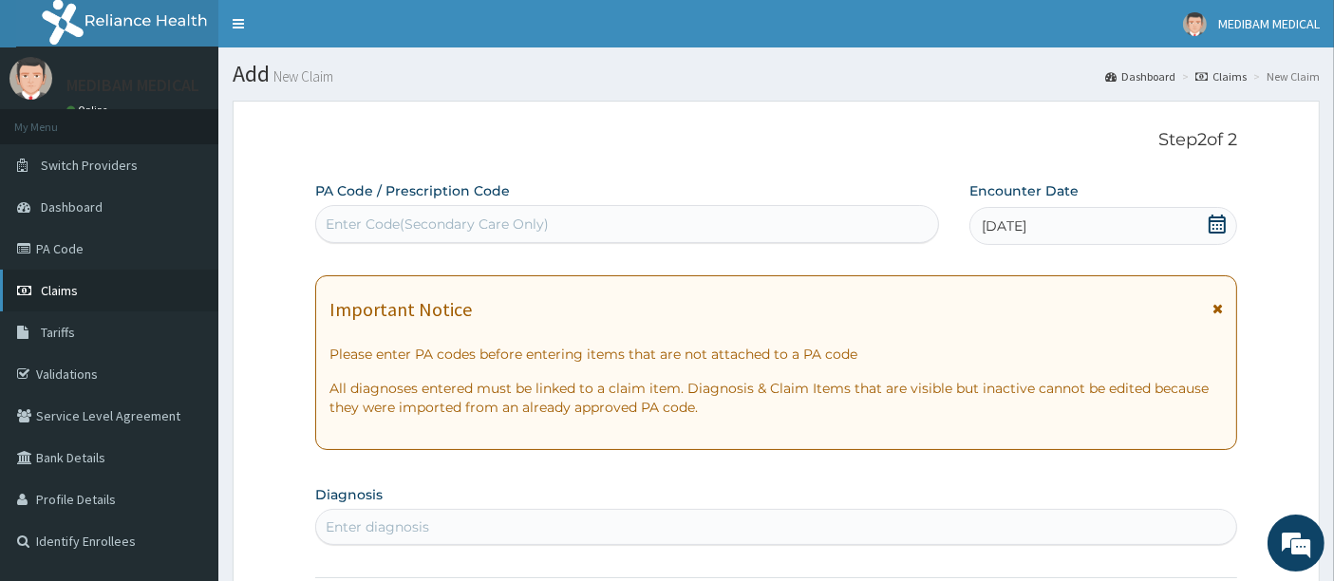
click at [65, 294] on span "Claims" at bounding box center [59, 290] width 37 height 17
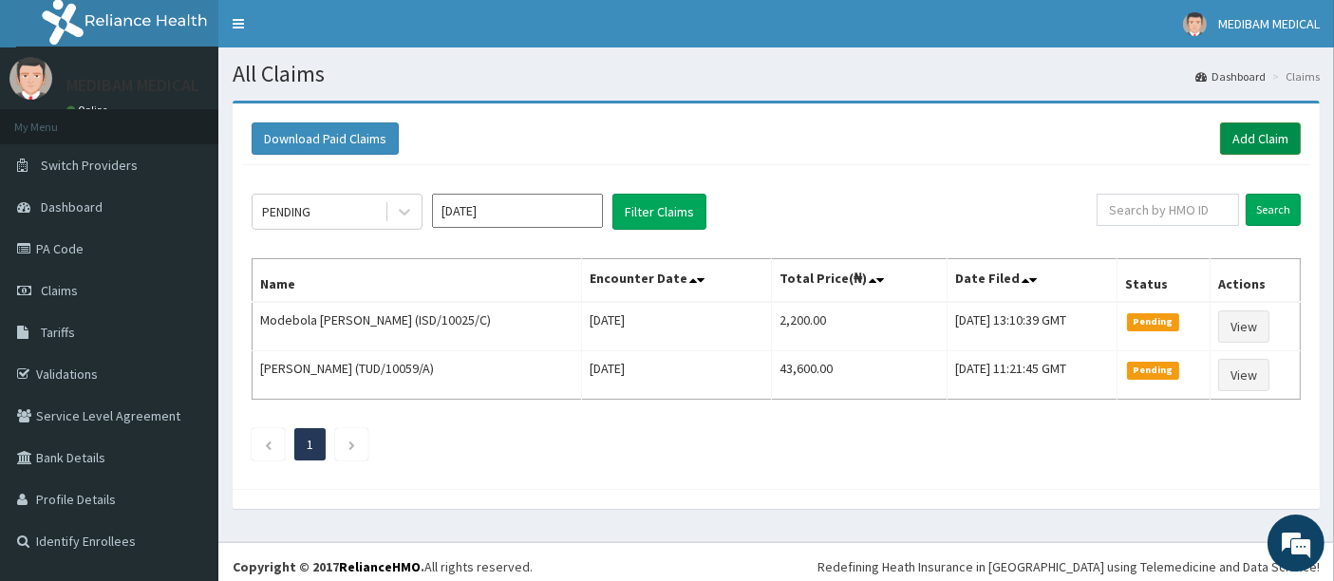
click at [1242, 138] on link "Add Claim" at bounding box center [1260, 138] width 81 height 32
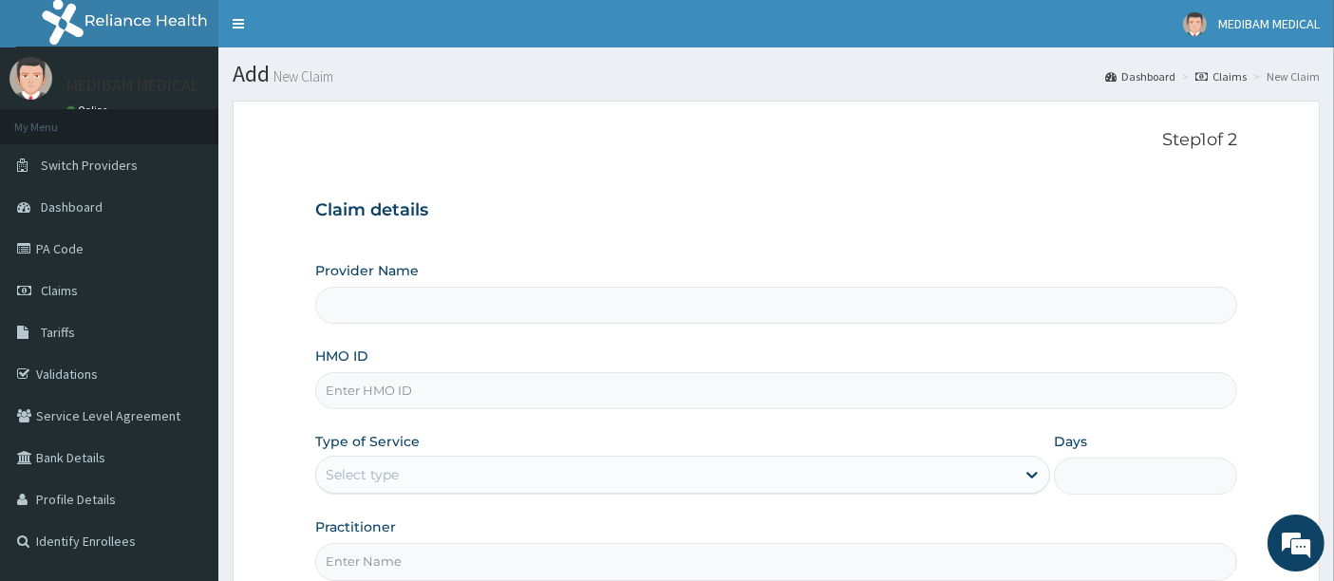
type input "Medibam Specialist Hospital"
click at [365, 403] on input "HMO ID" at bounding box center [776, 390] width 923 height 37
type input "SLH/10233/B"
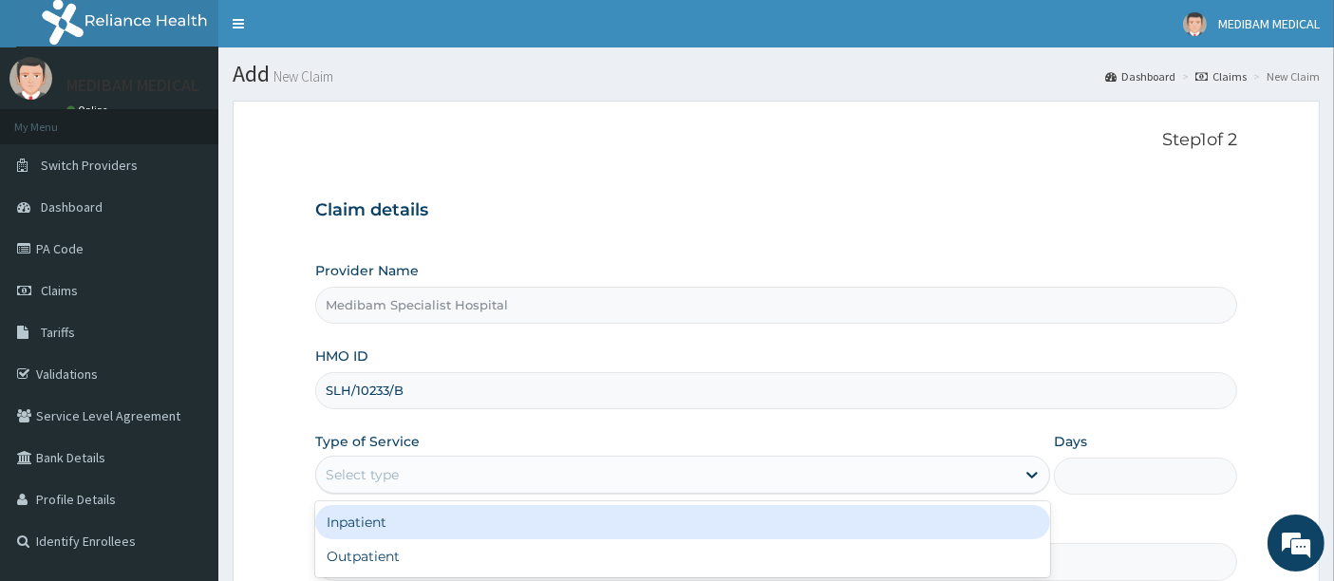
click at [480, 466] on div "Select type" at bounding box center [665, 475] width 699 height 30
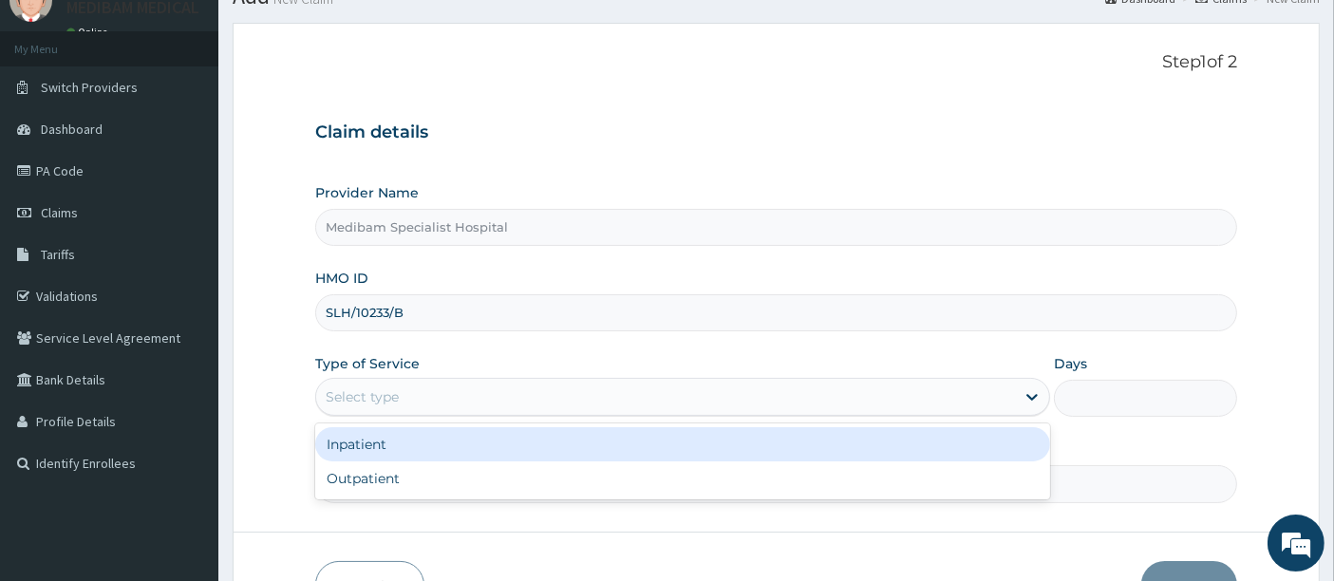
scroll to position [105, 0]
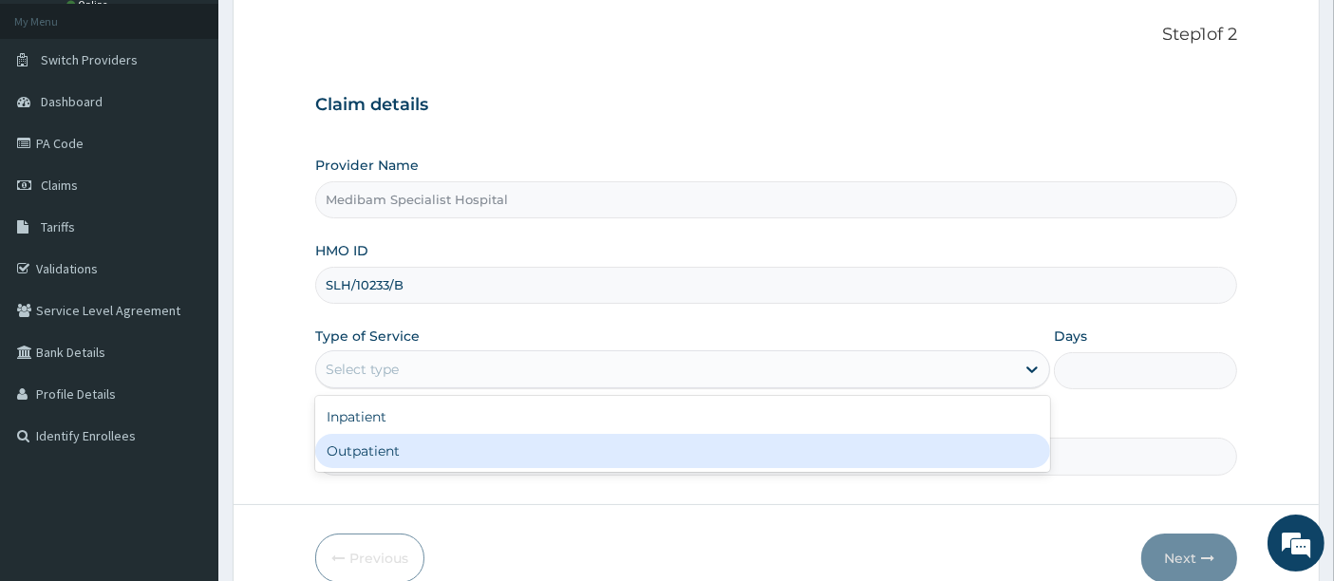
click at [473, 445] on div "Outpatient" at bounding box center [682, 451] width 735 height 34
type input "1"
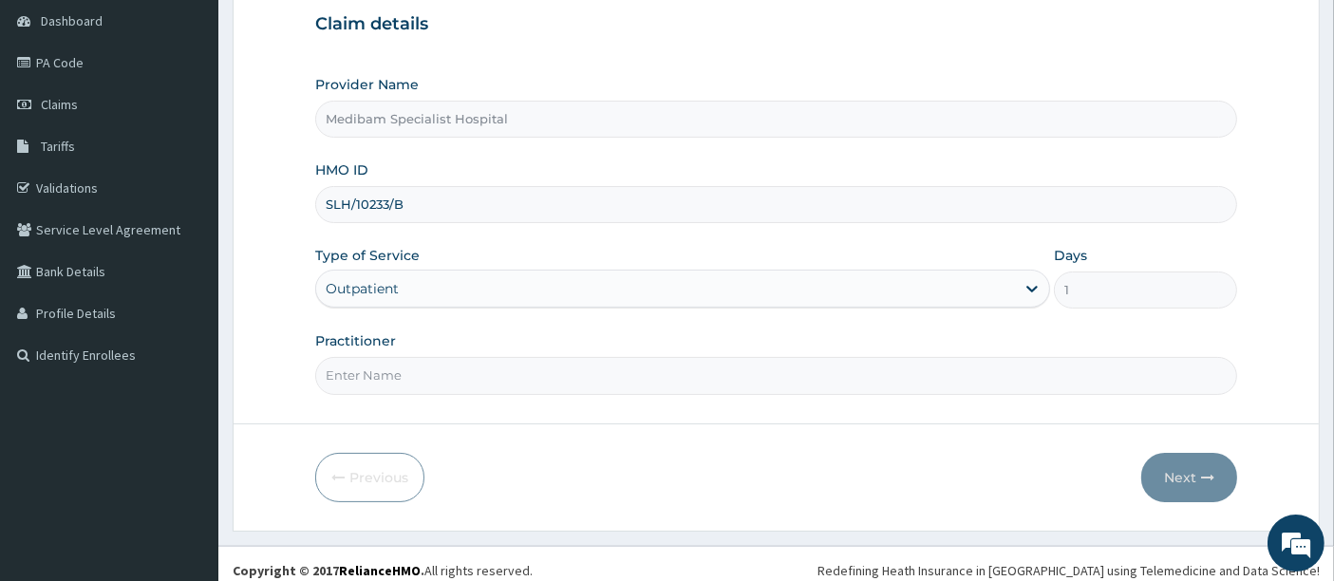
scroll to position [195, 0]
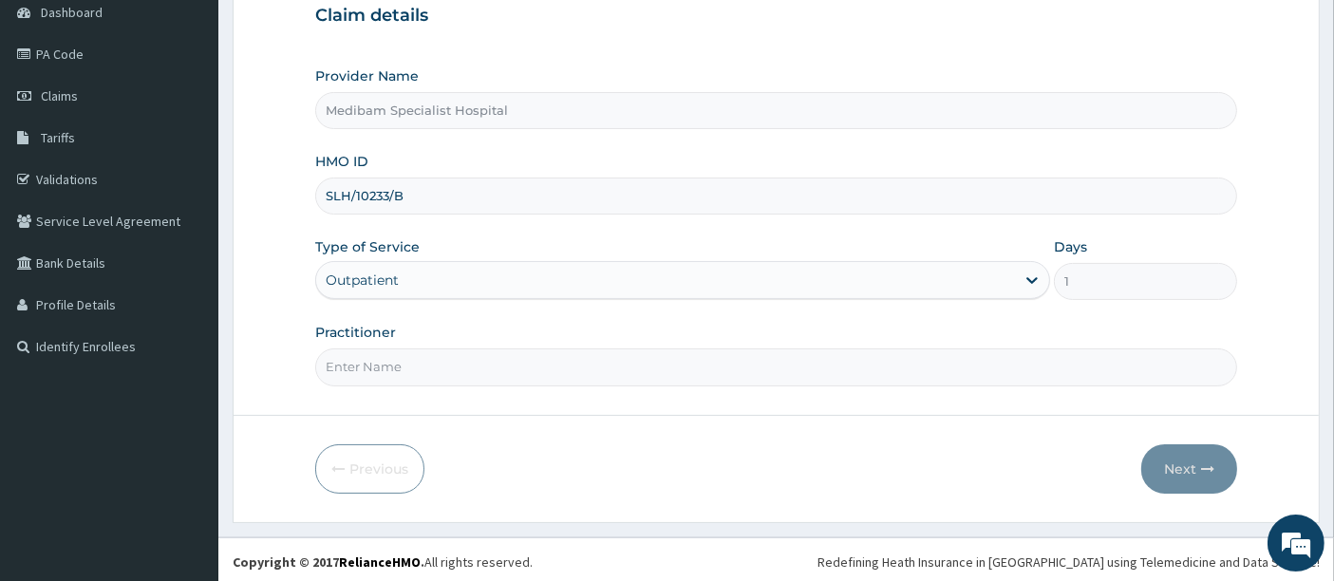
click at [827, 364] on input "Practitioner" at bounding box center [776, 366] width 923 height 37
type input "DR AGHWANA"
click at [1190, 470] on button "Next" at bounding box center [1189, 468] width 96 height 49
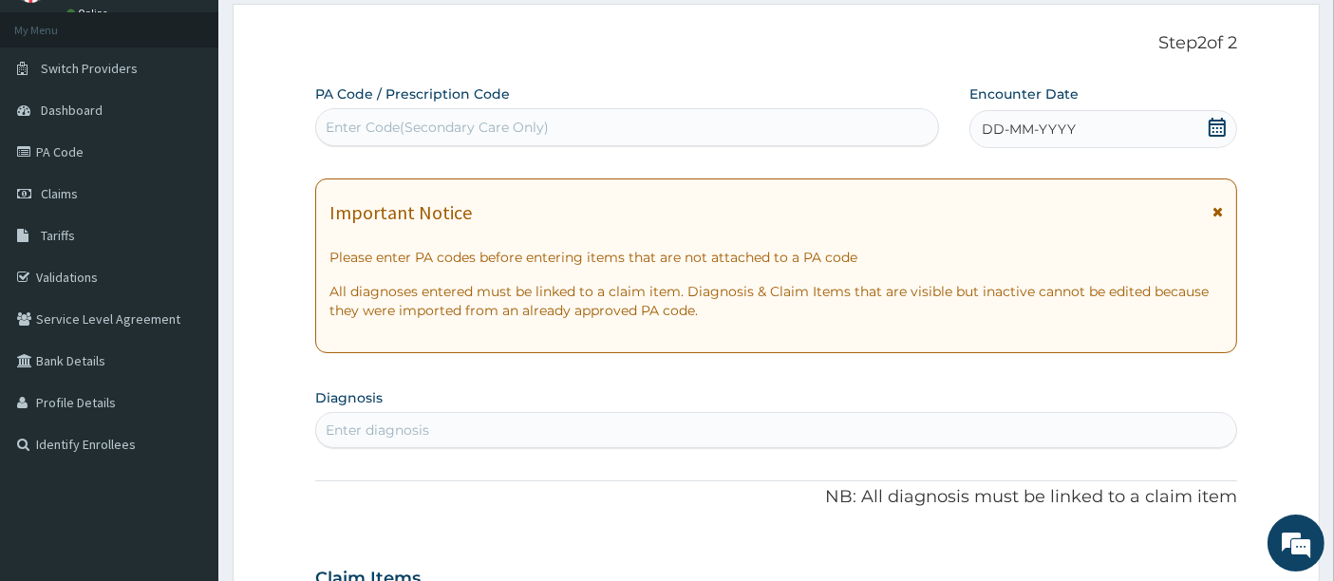
scroll to position [0, 0]
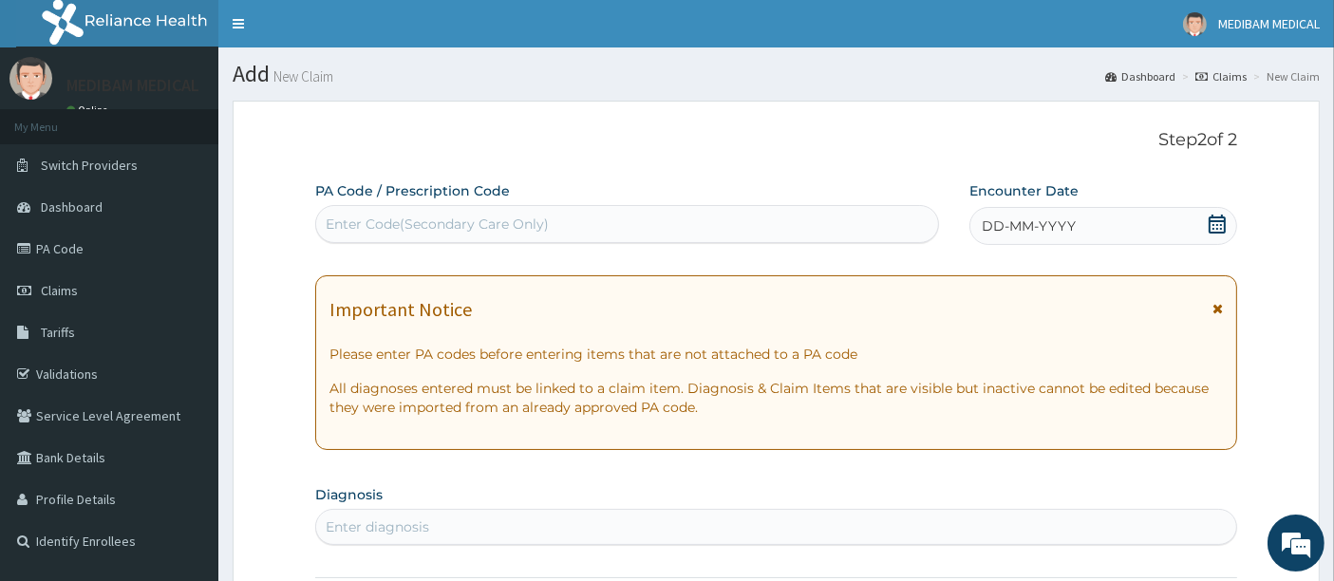
click at [1213, 223] on icon at bounding box center [1217, 224] width 19 height 19
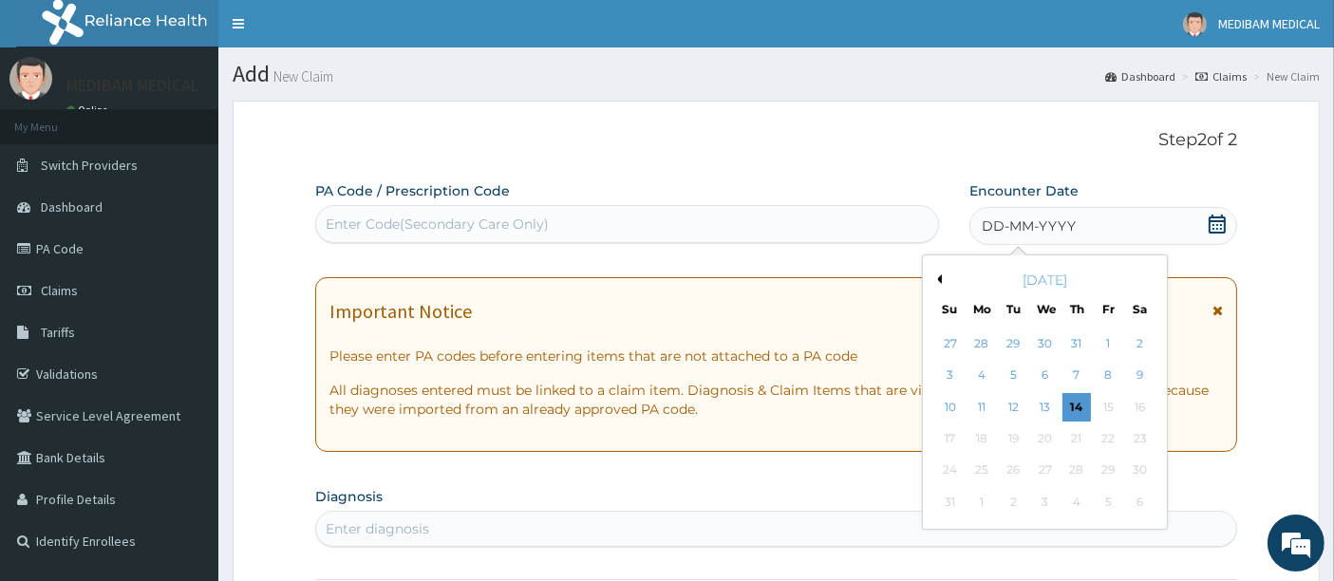
click at [935, 278] on button "Previous Month" at bounding box center [936, 278] width 9 height 9
click at [1108, 403] on div "18" at bounding box center [1109, 407] width 28 height 28
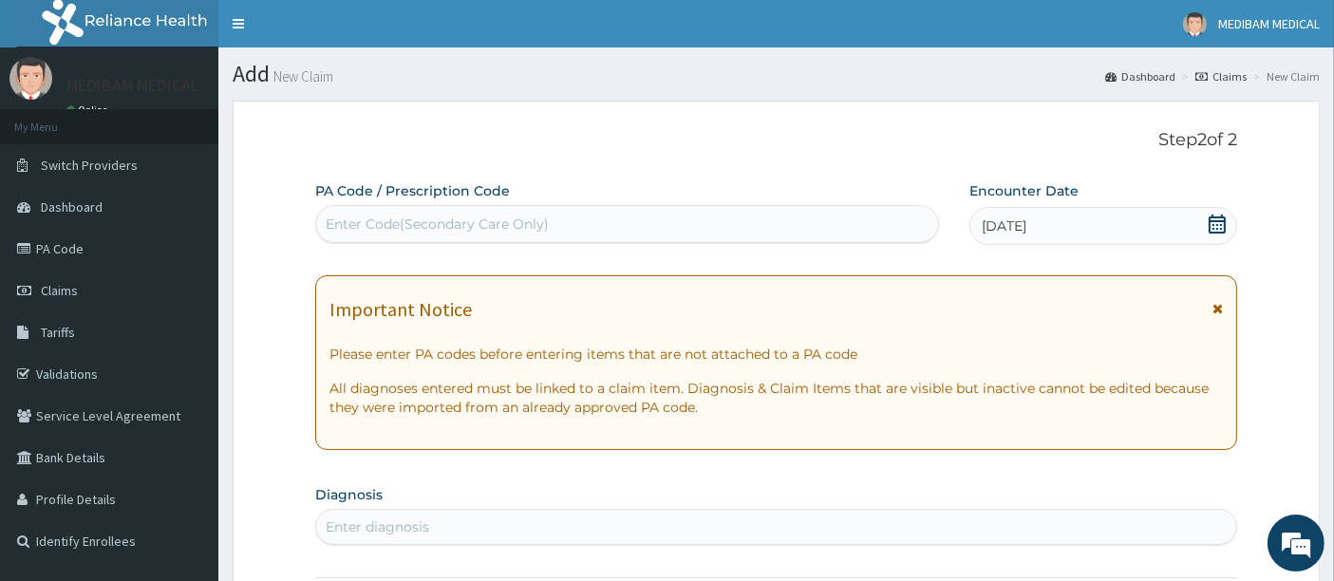
scroll to position [211, 0]
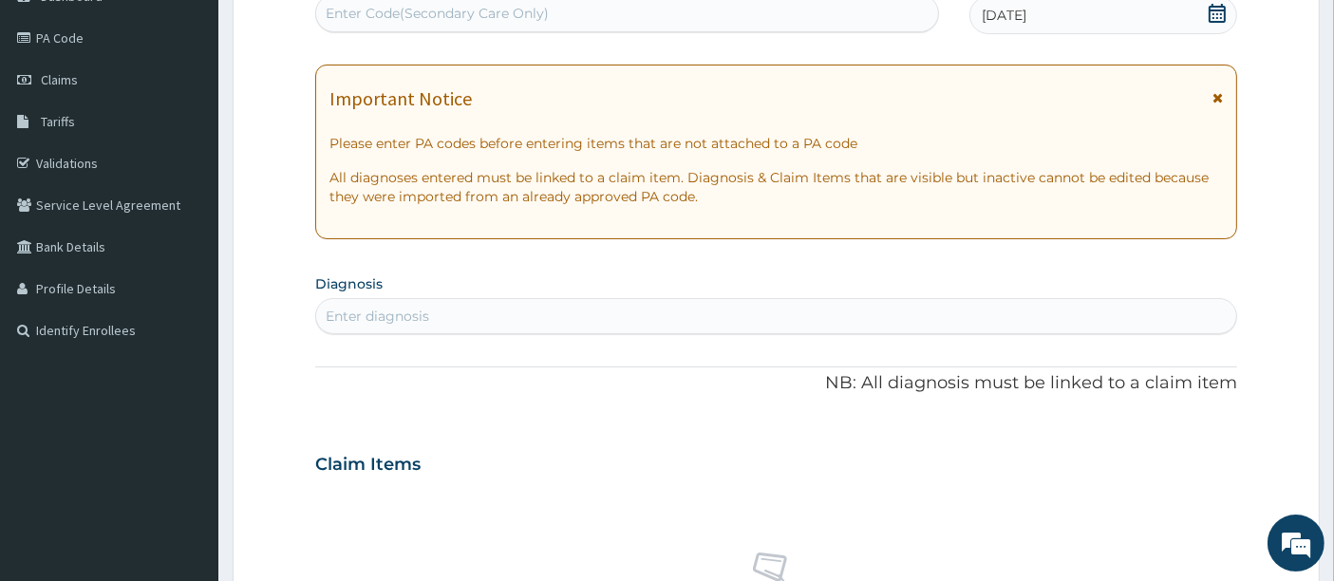
click at [372, 314] on div "Enter diagnosis" at bounding box center [378, 316] width 104 height 19
type input "MENIER"
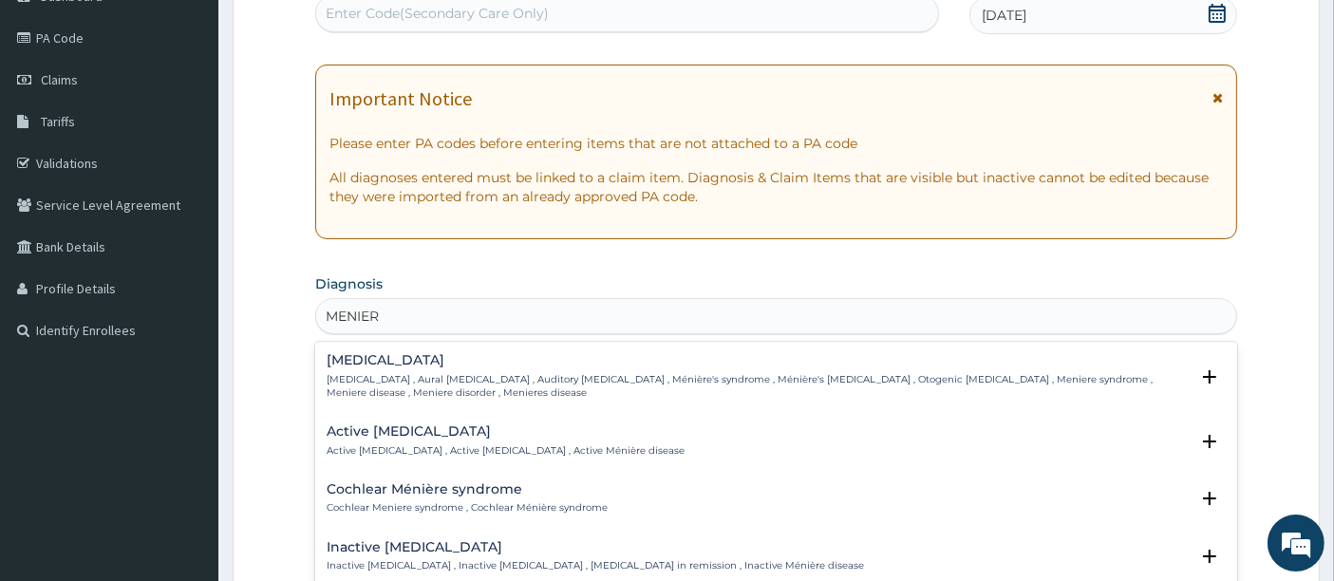
click at [355, 361] on h4 "Ménière's disease" at bounding box center [758, 360] width 863 height 14
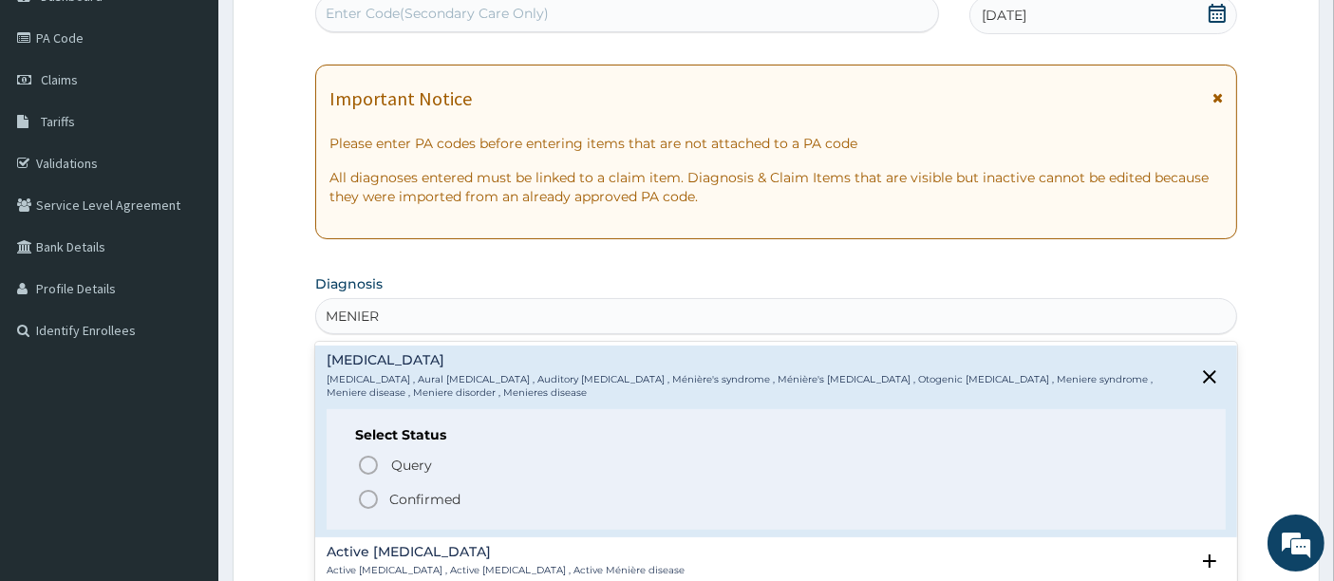
click at [367, 498] on icon "status option filled" at bounding box center [368, 499] width 23 height 23
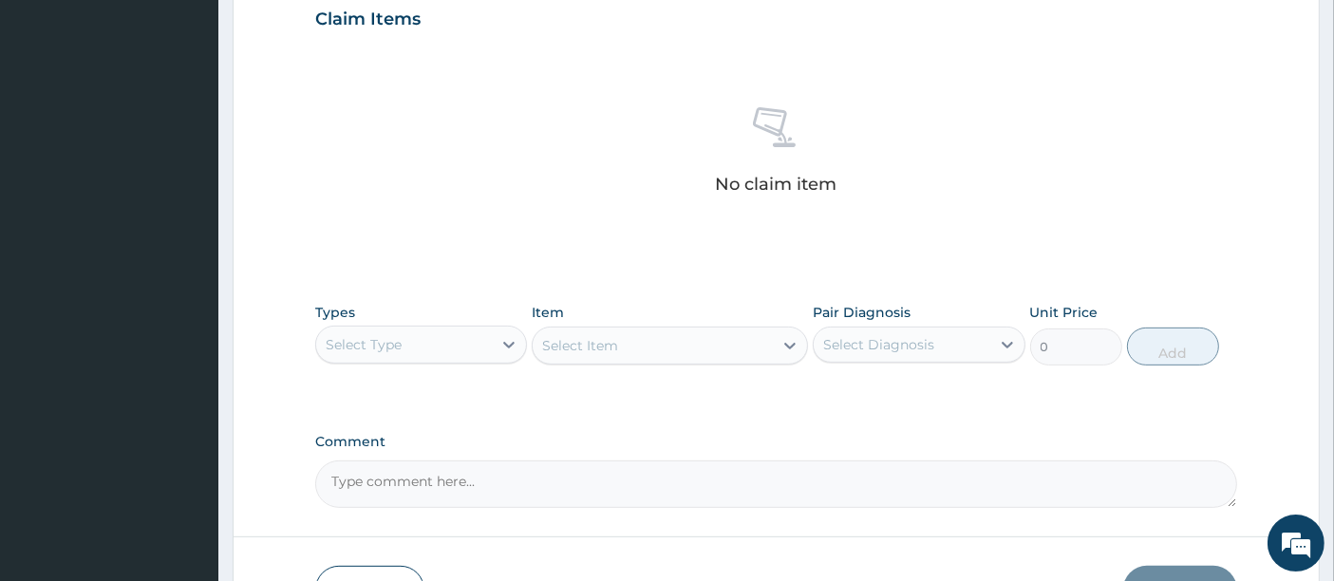
scroll to position [738, 0]
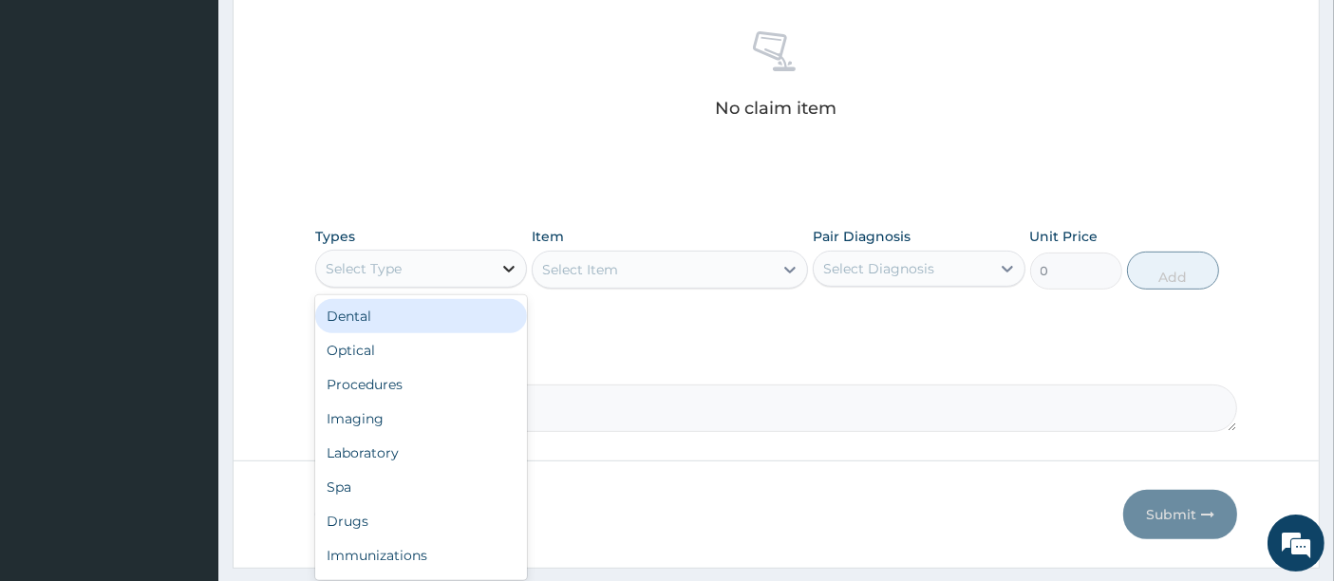
click at [510, 268] on icon at bounding box center [508, 269] width 11 height 7
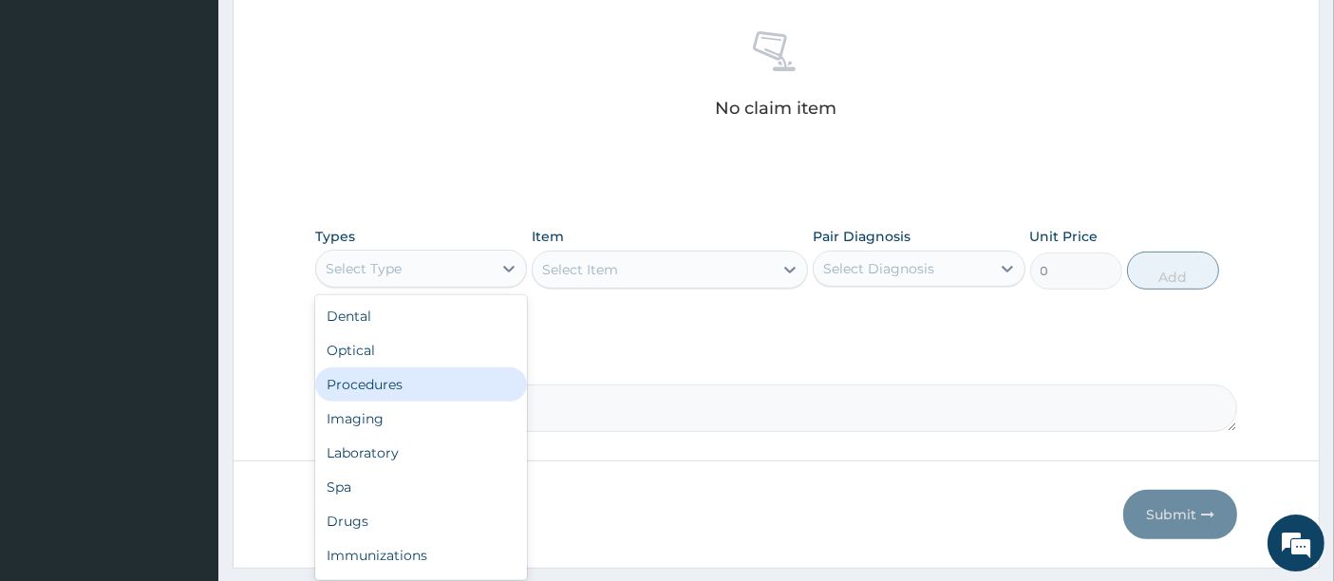
drag, startPoint x: 414, startPoint y: 393, endPoint x: 551, endPoint y: 335, distance: 148.5
click at [413, 393] on div "Procedures" at bounding box center [421, 384] width 212 height 34
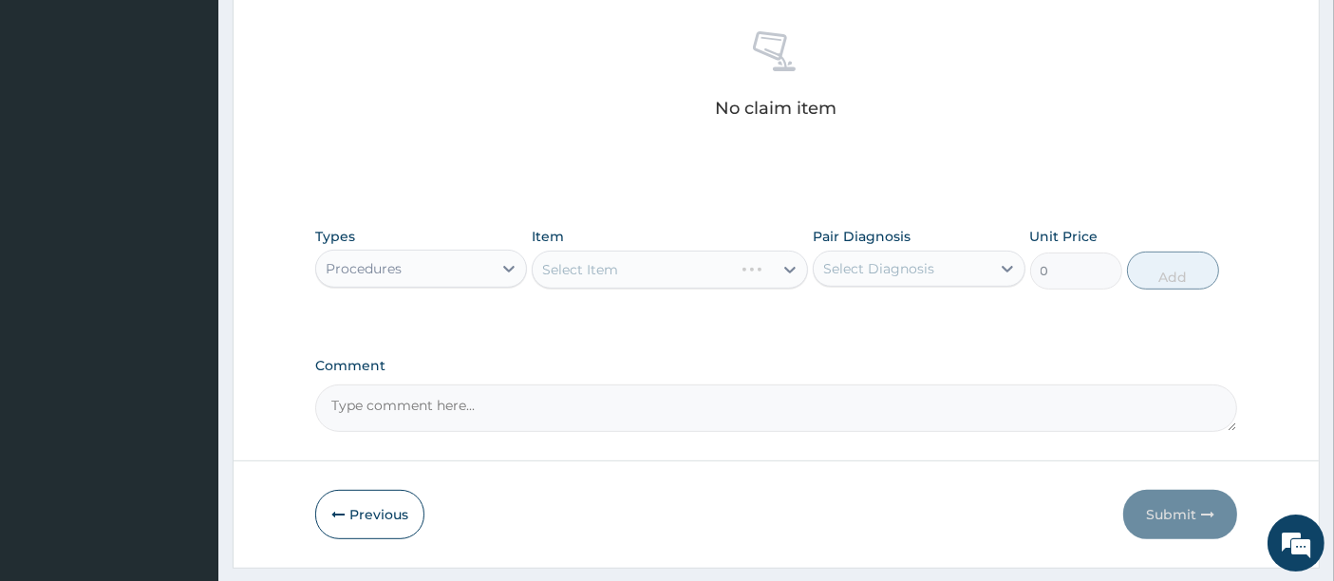
click at [796, 266] on div "Select Item" at bounding box center [670, 270] width 276 height 38
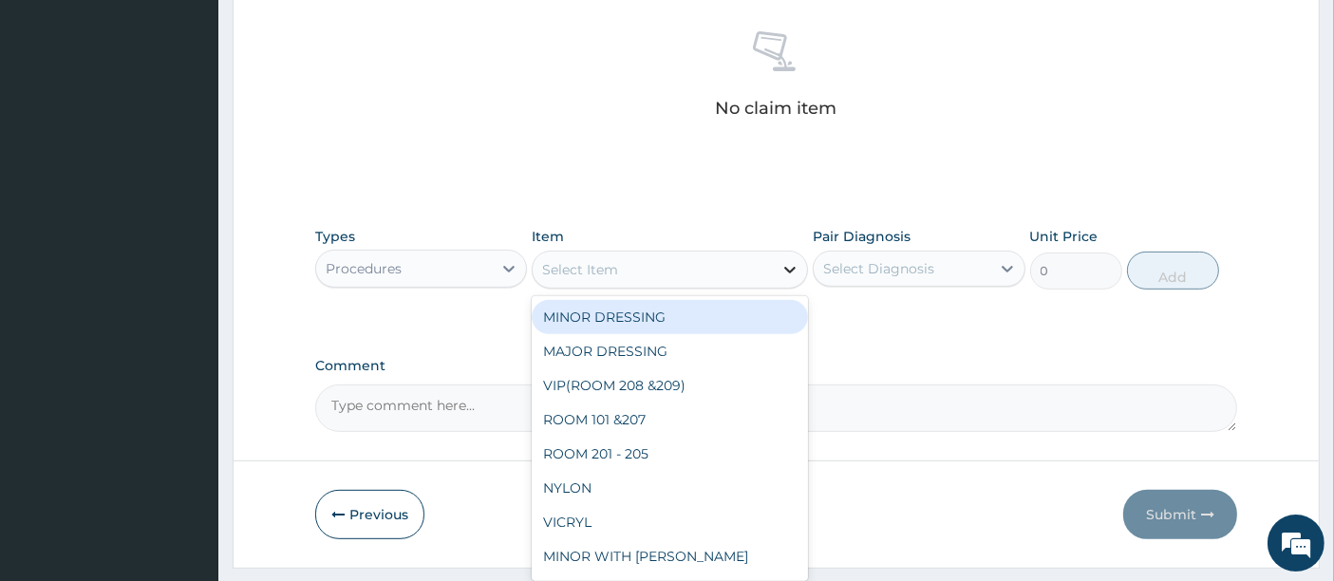
click at [792, 265] on icon at bounding box center [790, 269] width 19 height 19
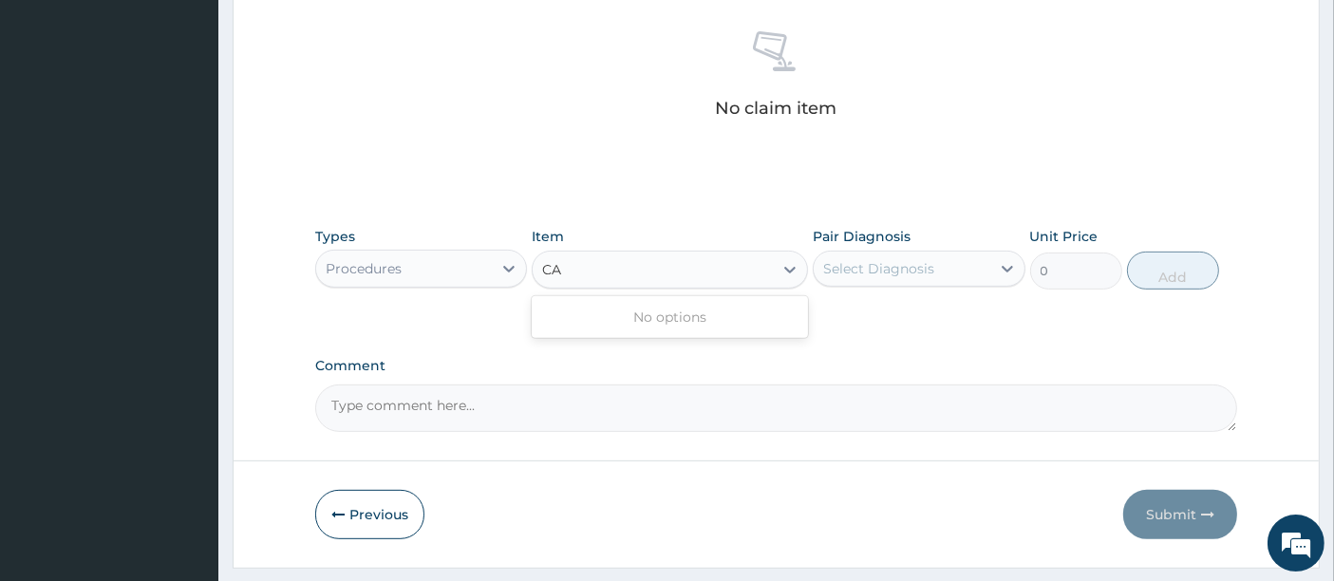
type input "C"
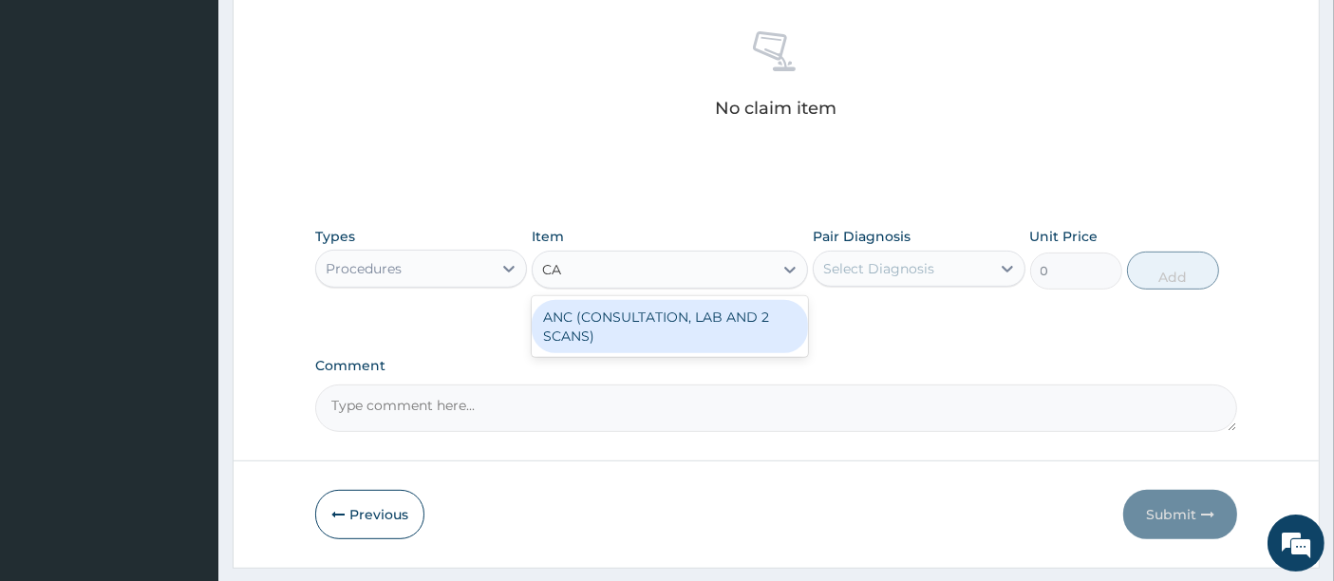
type input "C"
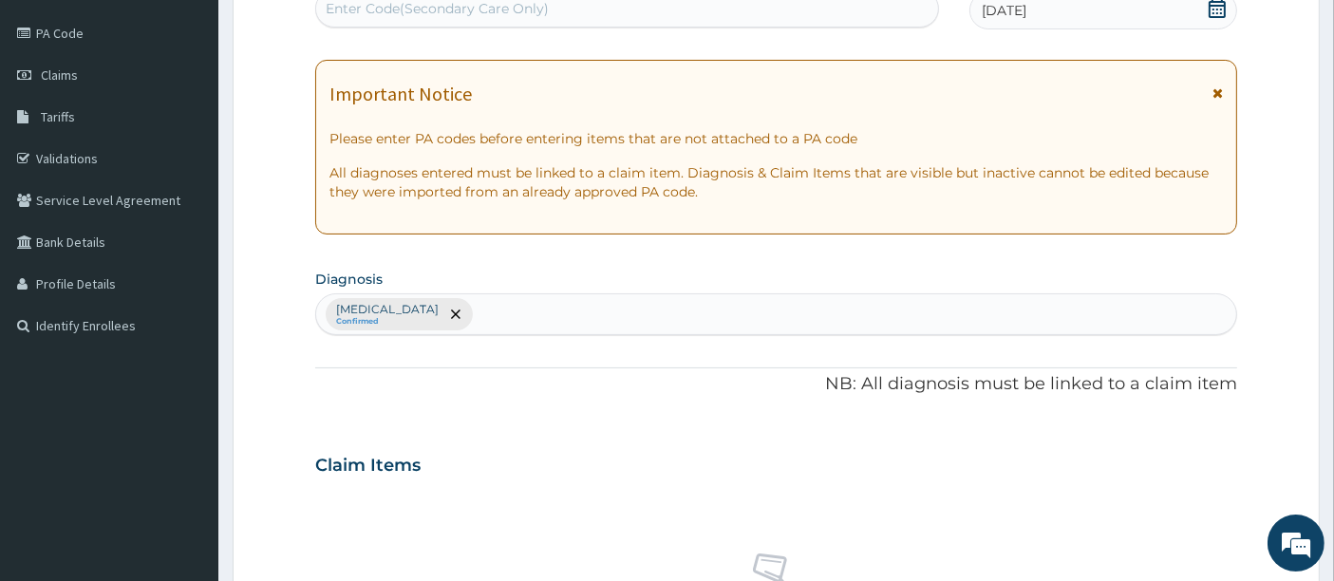
scroll to position [211, 0]
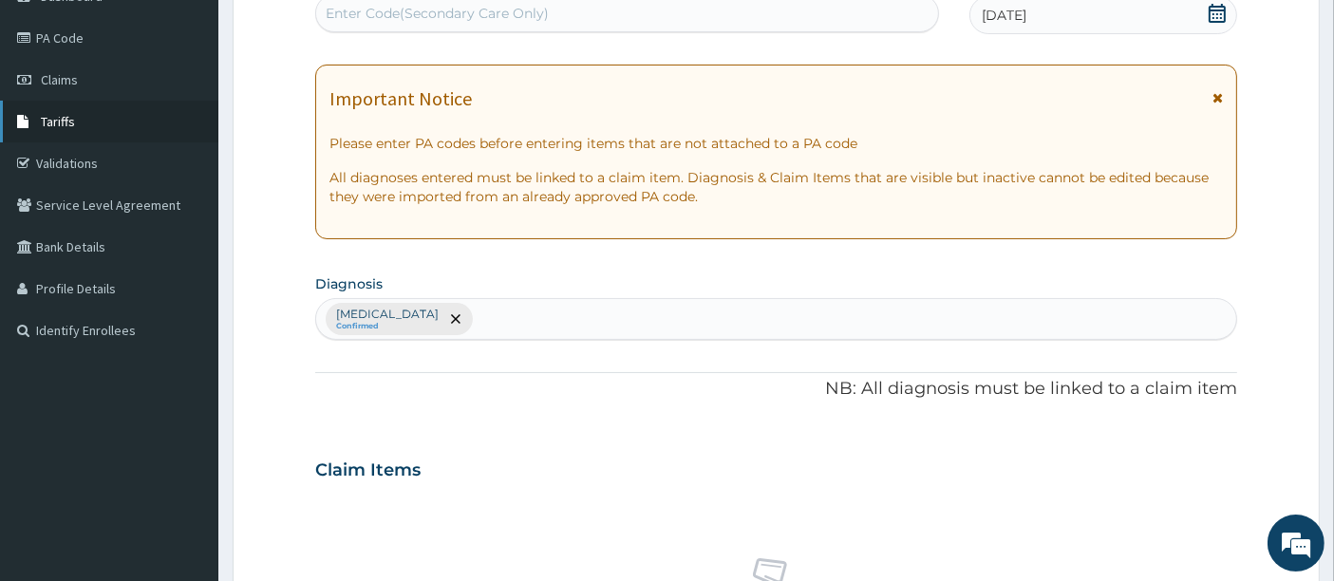
click at [76, 122] on link "Tariffs" at bounding box center [109, 122] width 218 height 42
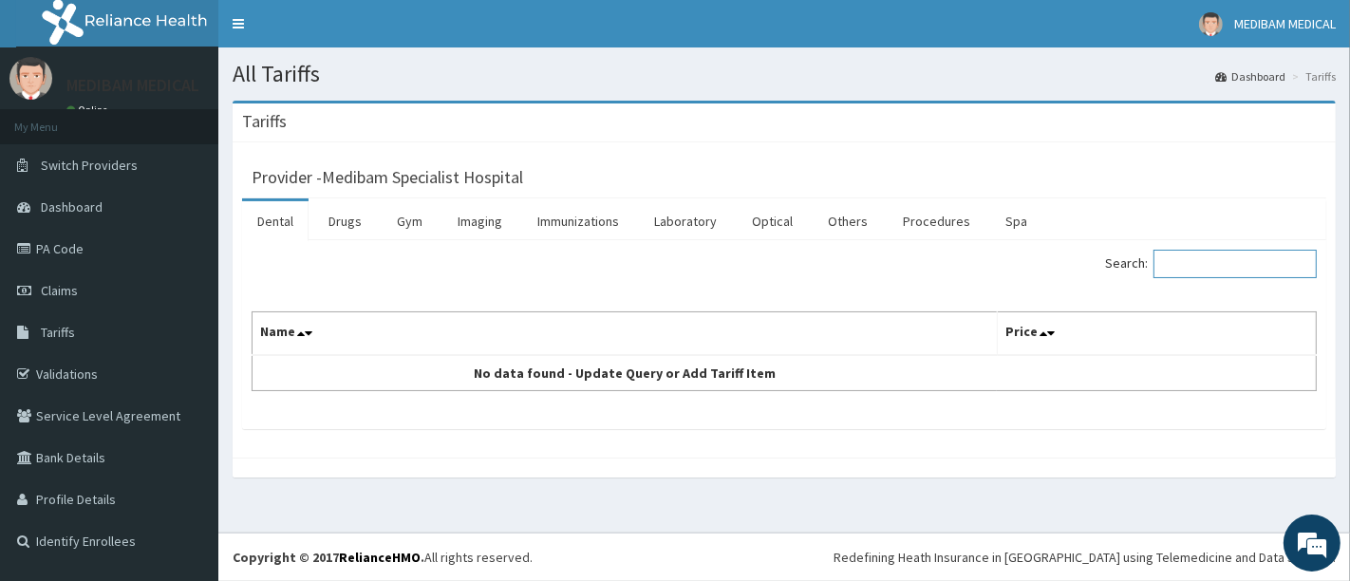
click at [1223, 256] on input "Search:" at bounding box center [1235, 264] width 163 height 28
type input "C"
click at [72, 247] on link "PA Code" at bounding box center [109, 249] width 218 height 42
